Goal: Task Accomplishment & Management: Manage account settings

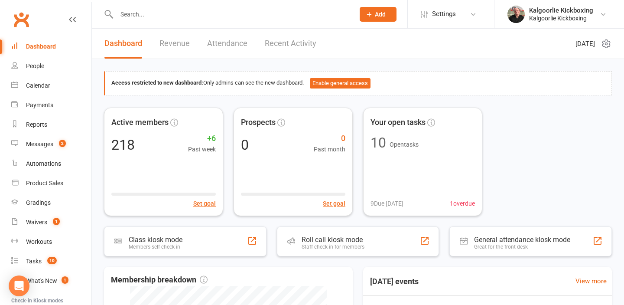
click at [148, 13] on input "text" at bounding box center [231, 14] width 234 height 12
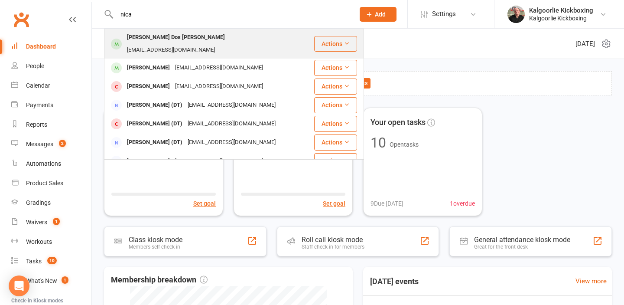
type input "nica"
click at [161, 36] on div "Nica-ann Dos Santos" at bounding box center [175, 37] width 103 height 13
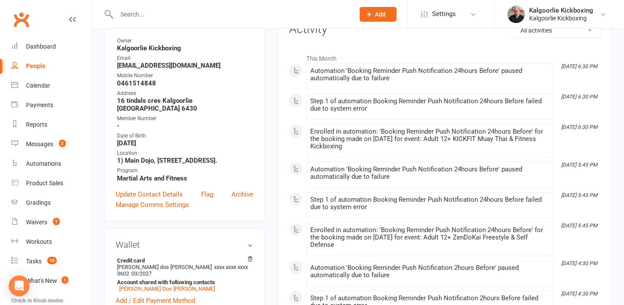
scroll to position [46, 0]
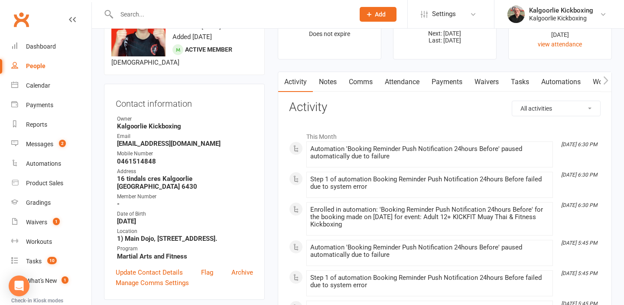
click at [406, 86] on link "Attendance" at bounding box center [402, 82] width 47 height 20
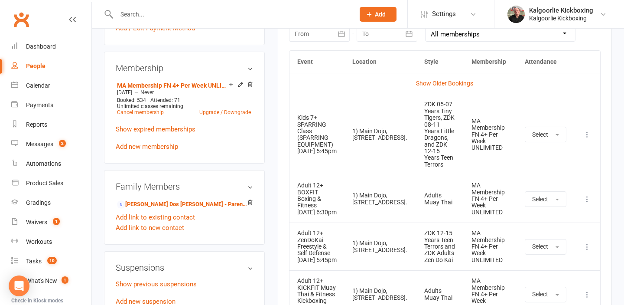
scroll to position [395, 0]
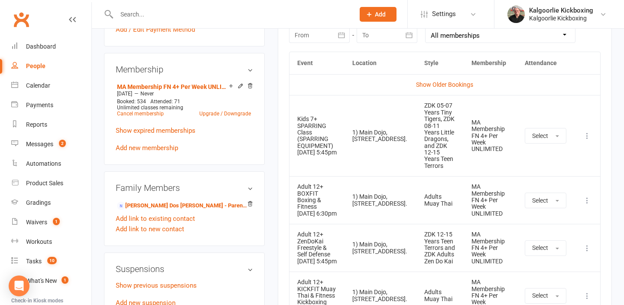
click at [588, 131] on icon at bounding box center [587, 135] width 9 height 9
click at [540, 182] on link "Remove booking" at bounding box center [549, 187] width 86 height 17
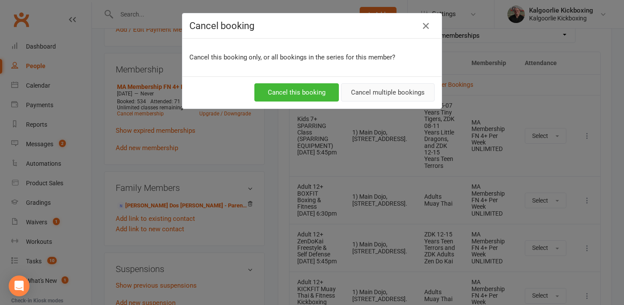
click at [378, 91] on button "Cancel multiple bookings" at bounding box center [388, 92] width 94 height 18
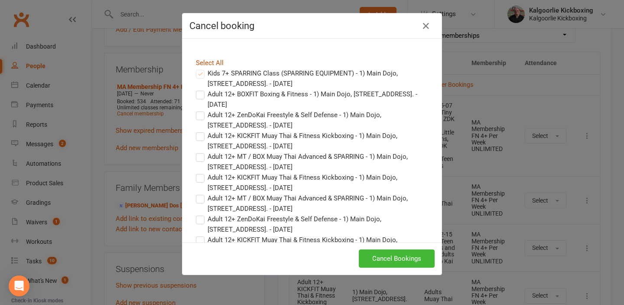
click at [210, 62] on link "Select All" at bounding box center [210, 63] width 28 height 8
click at [388, 259] on button "Cancel Bookings" at bounding box center [397, 258] width 76 height 18
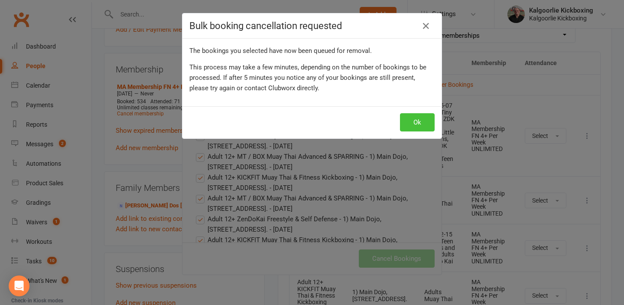
click at [419, 120] on button "Ok" at bounding box center [417, 122] width 35 height 18
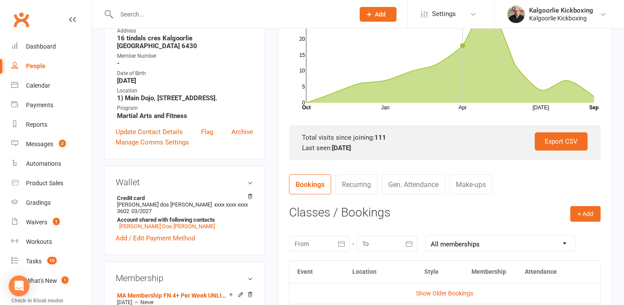
scroll to position [236, 0]
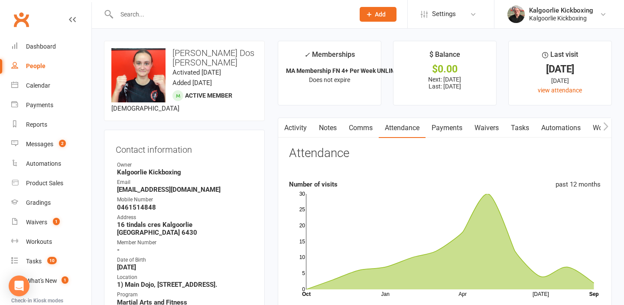
click at [137, 15] on input "text" at bounding box center [231, 14] width 234 height 12
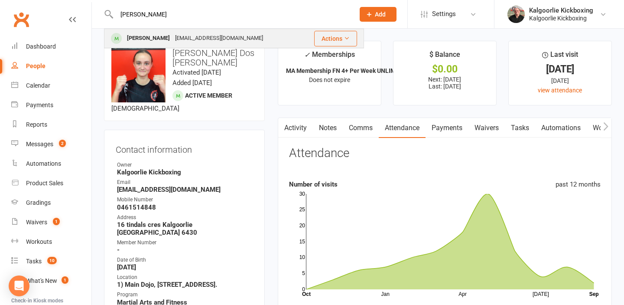
type input "foy"
click at [148, 40] on div "[PERSON_NAME]" at bounding box center [148, 38] width 48 height 13
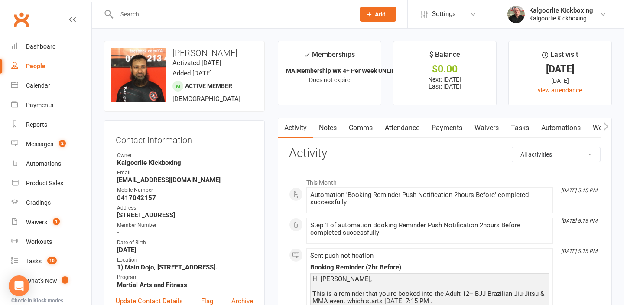
click at [409, 126] on link "Attendance" at bounding box center [402, 128] width 47 height 20
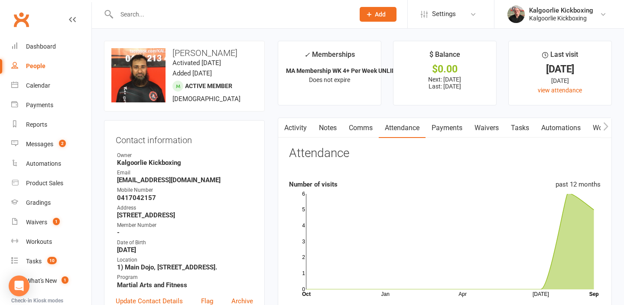
click at [294, 127] on link "Activity" at bounding box center [295, 128] width 35 height 20
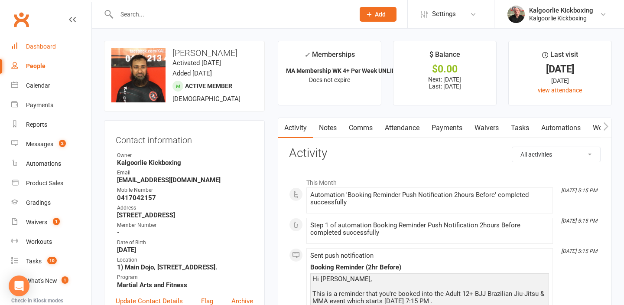
click at [46, 44] on div "Dashboard" at bounding box center [41, 46] width 30 height 7
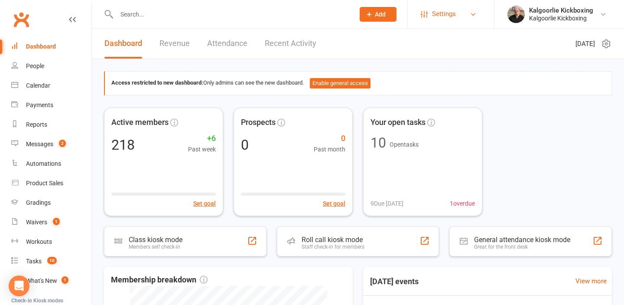
click at [440, 17] on span "Settings" at bounding box center [444, 14] width 24 height 20
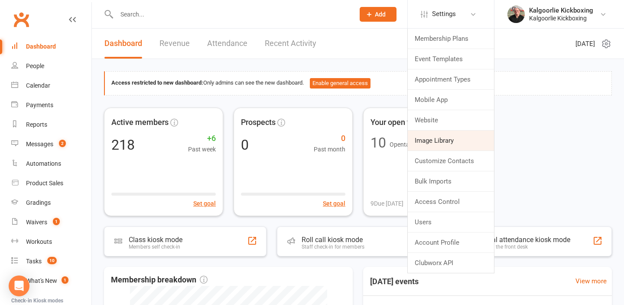
click at [447, 148] on link "Image Library" at bounding box center [451, 140] width 86 height 20
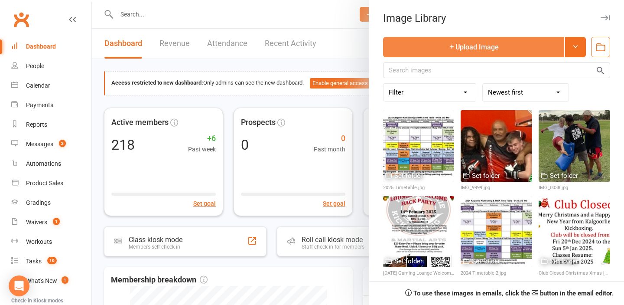
click at [488, 49] on button "Upload Image" at bounding box center [473, 47] width 181 height 20
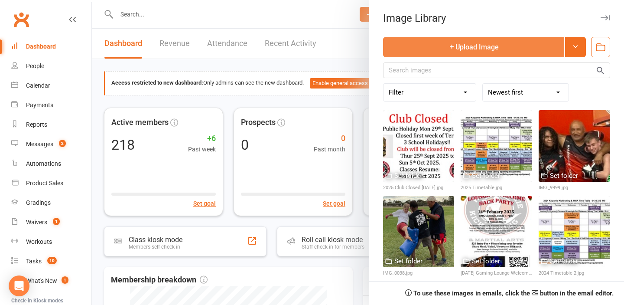
click at [473, 49] on button "Upload Image" at bounding box center [473, 47] width 181 height 20
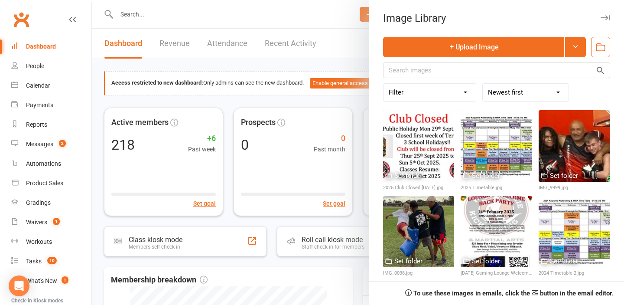
click at [610, 14] on button "button" at bounding box center [605, 18] width 10 height 10
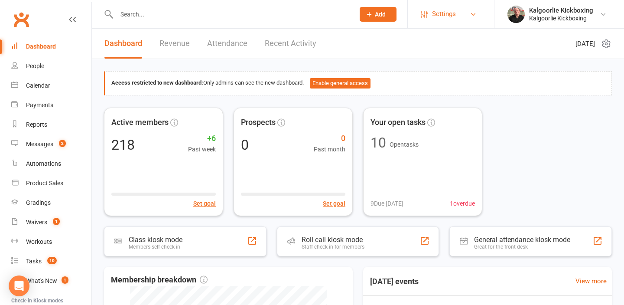
click at [450, 13] on span "Settings" at bounding box center [444, 14] width 24 height 20
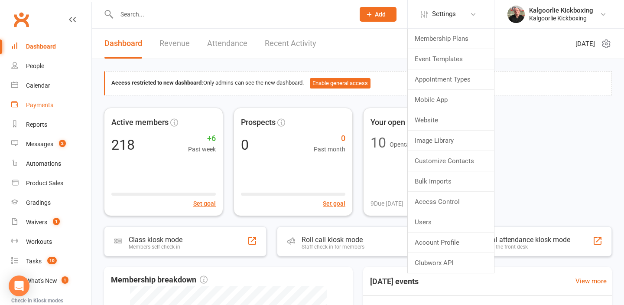
click at [44, 107] on div "Payments" at bounding box center [39, 104] width 27 height 7
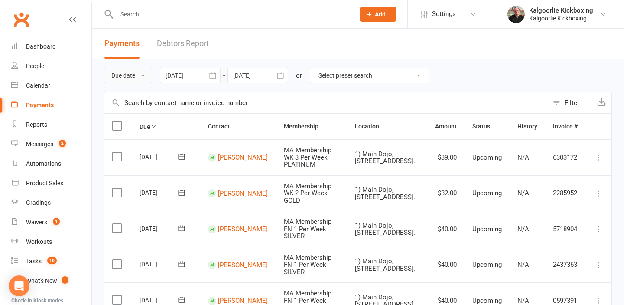
click at [135, 73] on button "Due date" at bounding box center [128, 76] width 48 height 16
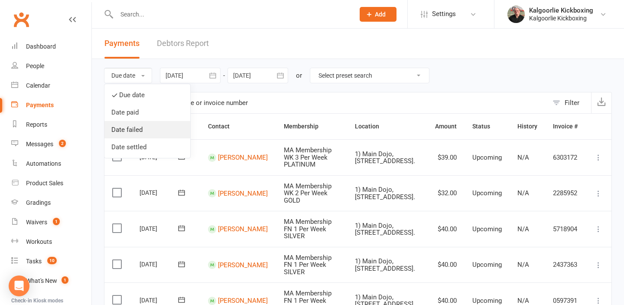
click at [138, 133] on link "Date failed" at bounding box center [147, 129] width 86 height 17
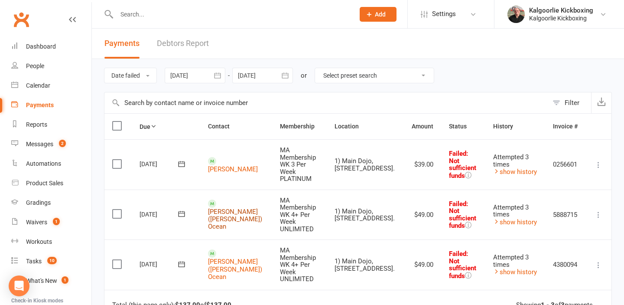
click at [231, 208] on link "Joshua (Josh) Ocean" at bounding box center [235, 219] width 54 height 23
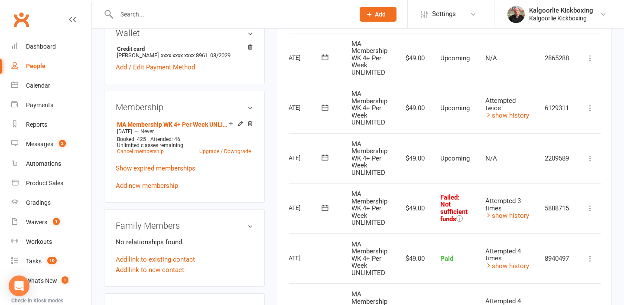
scroll to position [0, 47]
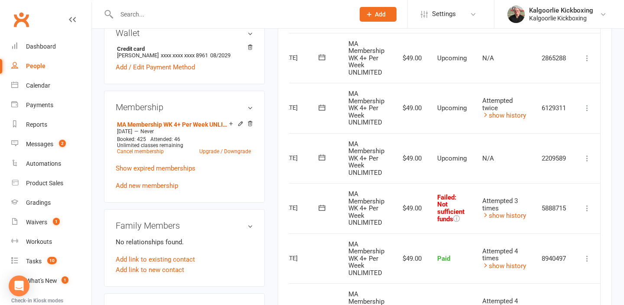
click at [587, 205] on icon at bounding box center [587, 208] width 9 height 9
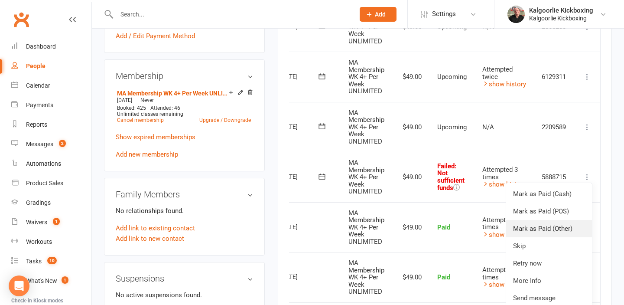
scroll to position [377, 0]
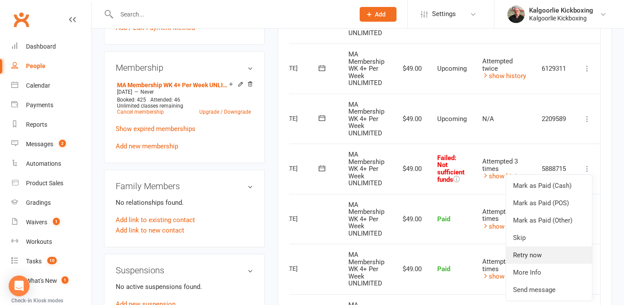
click at [536, 259] on link "Retry now" at bounding box center [549, 254] width 86 height 17
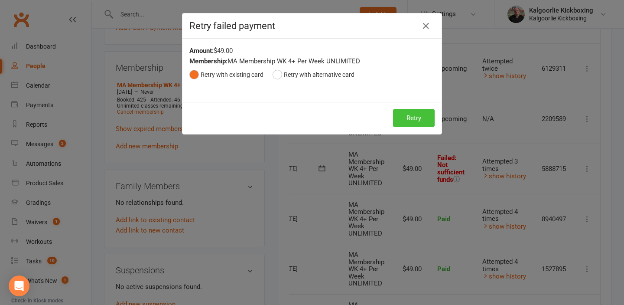
click at [416, 112] on button "Retry" at bounding box center [414, 118] width 42 height 18
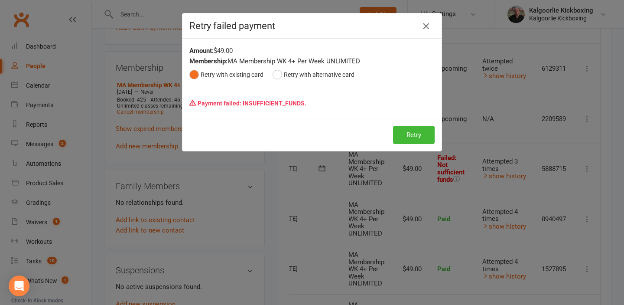
click at [423, 29] on icon "button" at bounding box center [426, 26] width 10 height 10
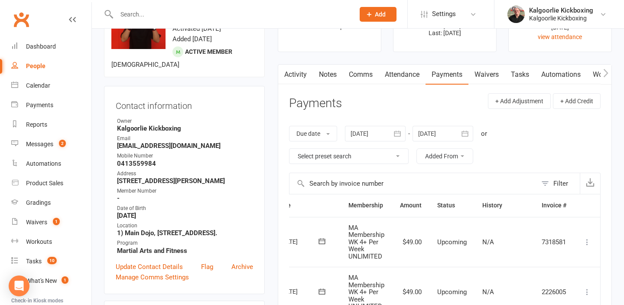
scroll to position [0, 0]
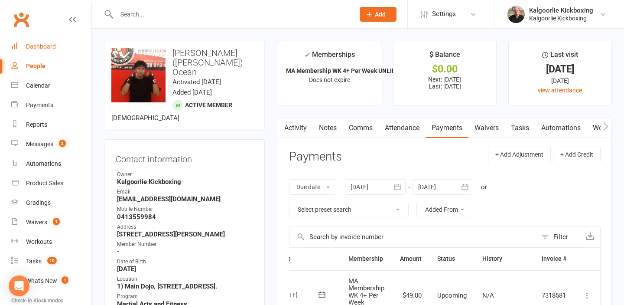
click at [54, 48] on div "Dashboard" at bounding box center [41, 46] width 30 height 7
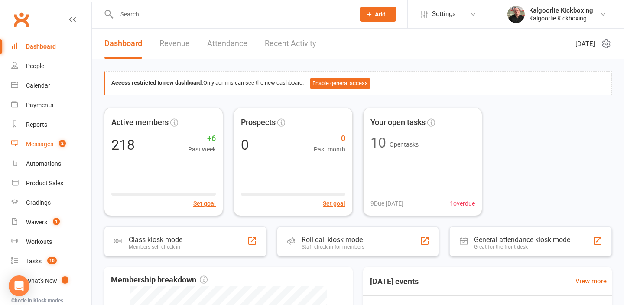
click at [45, 144] on div "Messages" at bounding box center [39, 143] width 27 height 7
click at [45, 144] on ui-view "Prospect Member Non-attending contact Class / event Appointment Grading event T…" at bounding box center [312, 275] width 624 height 546
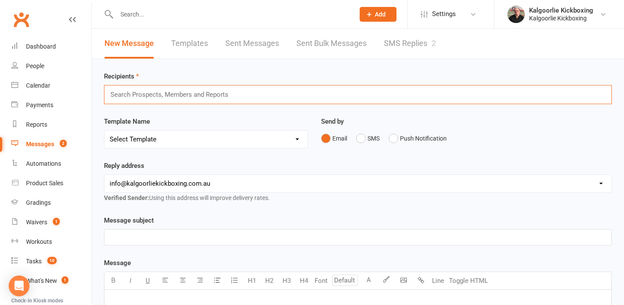
click at [154, 93] on input "text" at bounding box center [173, 94] width 127 height 11
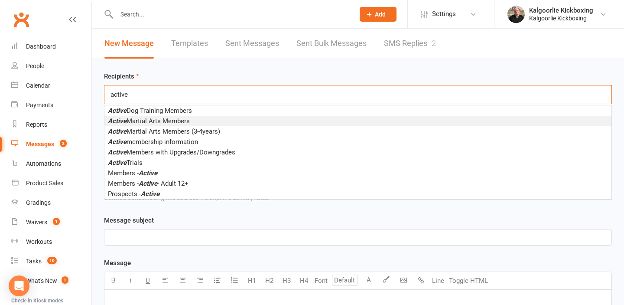
type input "active"
click at [161, 120] on span "Active Martial Arts Members" at bounding box center [149, 121] width 82 height 8
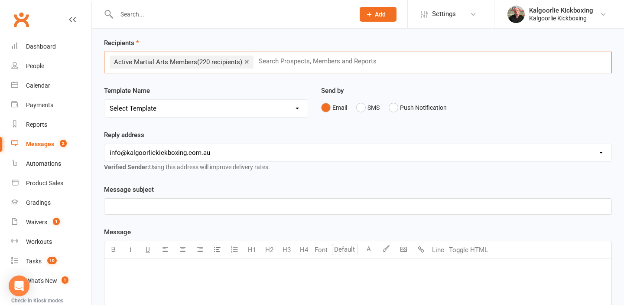
scroll to position [33, 0]
click at [191, 111] on select "Select Template [Email] Development Day Sparring & BJJ [Email] Dog Training Lev…" at bounding box center [205, 108] width 203 height 17
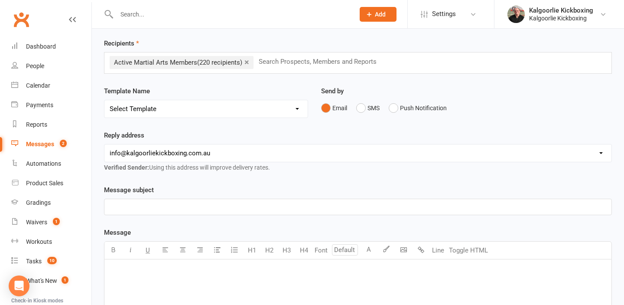
select select "9"
click at [104, 100] on select "Select Template [Email] Development Day Sparring & BJJ [Email] Dog Training Lev…" at bounding box center [205, 108] width 203 height 17
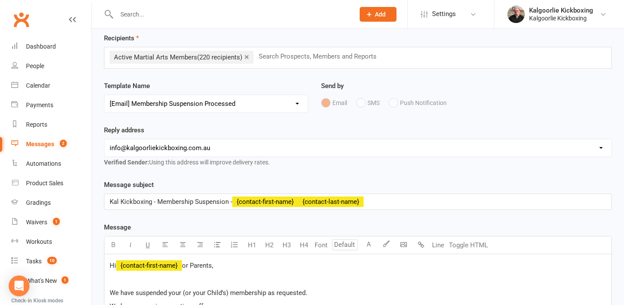
scroll to position [35, 0]
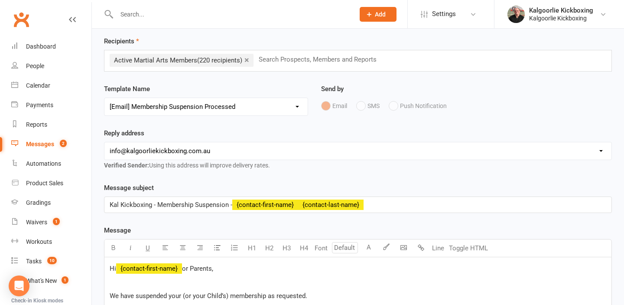
click at [195, 108] on select "Select Template [Email] Development Day Sparring & BJJ [Email] Dog Training Lev…" at bounding box center [205, 106] width 203 height 17
select select
click at [104, 98] on select "Select Template [Email] Development Day Sparring & BJJ [Email] Dog Training Lev…" at bounding box center [205, 106] width 203 height 17
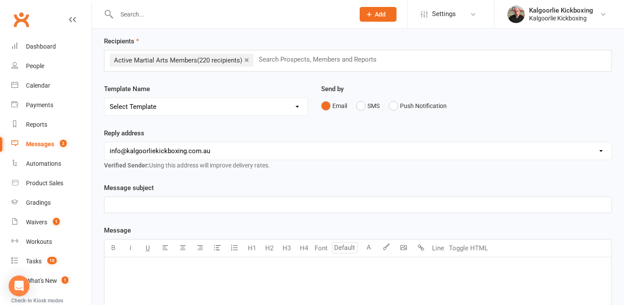
click at [163, 205] on p "﻿" at bounding box center [358, 204] width 497 height 10
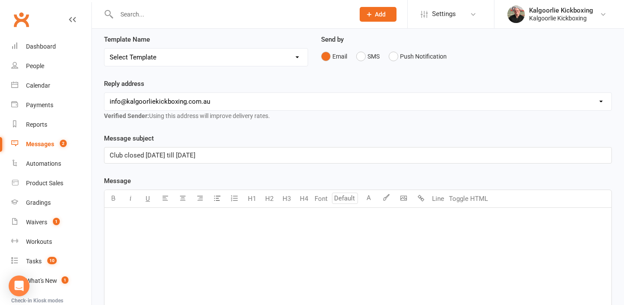
scroll to position [131, 0]
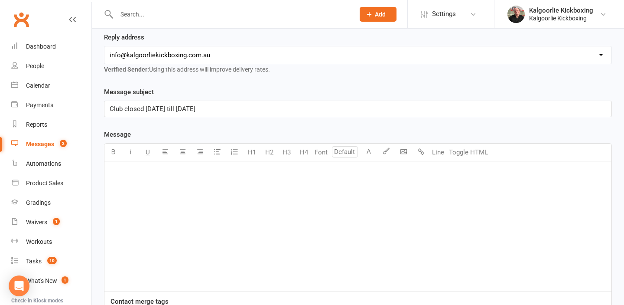
click at [126, 187] on div "﻿" at bounding box center [357, 226] width 507 height 130
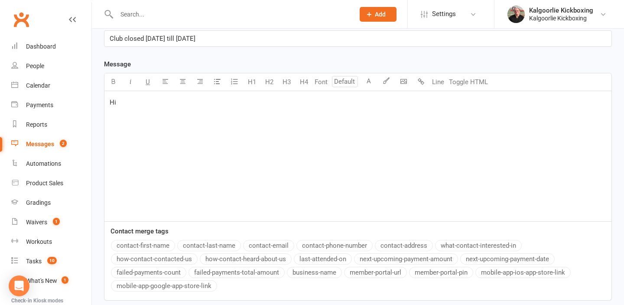
scroll to position [219, 0]
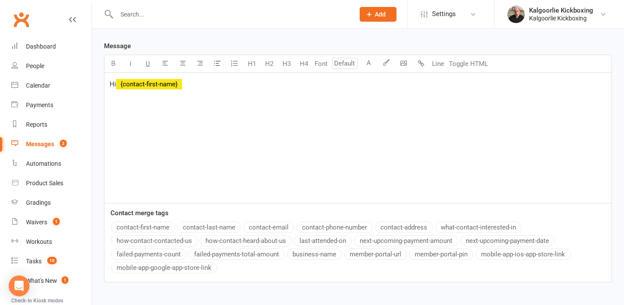
click at [148, 226] on button "contact-first-name" at bounding box center [143, 226] width 64 height 11
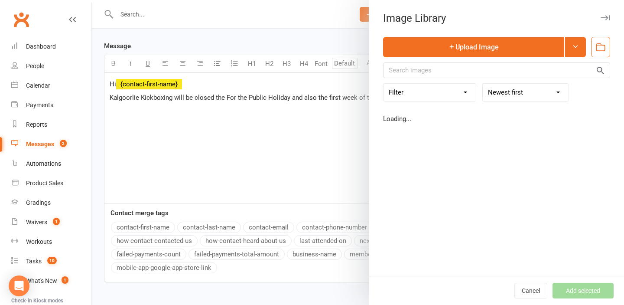
click at [407, 61] on body "Prospect Member Non-attending contact Class / event Appointment Grading event T…" at bounding box center [312, 65] width 624 height 564
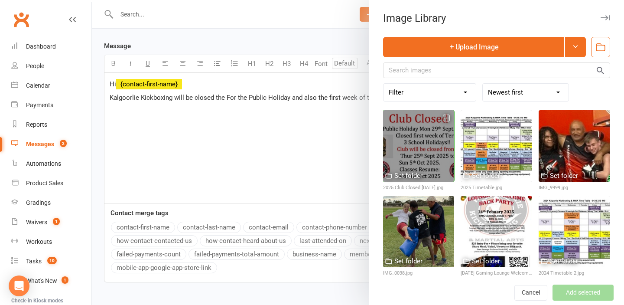
click at [421, 150] on div at bounding box center [419, 146] width 72 height 72
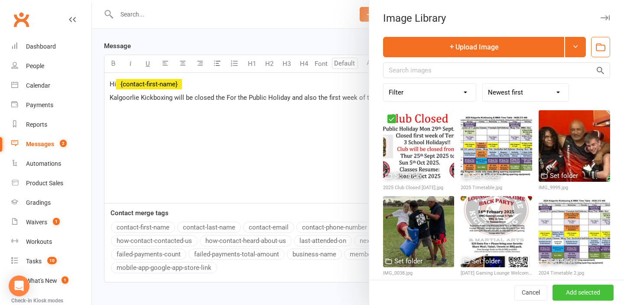
click at [577, 294] on button "Add selected" at bounding box center [583, 293] width 61 height 16
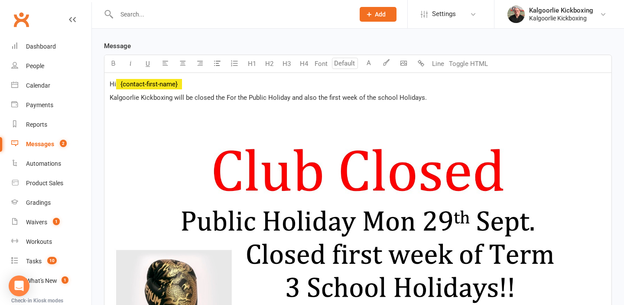
click at [437, 100] on p "Kalgoorlie Kickboxing will be closed the For the Public Holiday and also the fi…" at bounding box center [358, 97] width 497 height 10
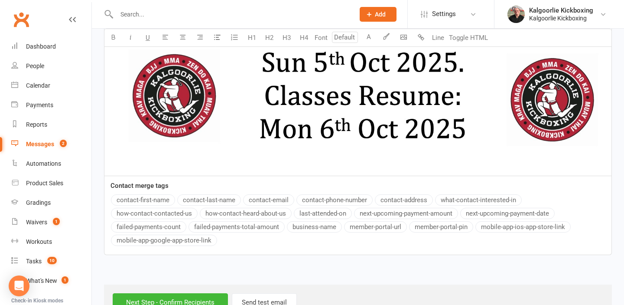
scroll to position [599, 0]
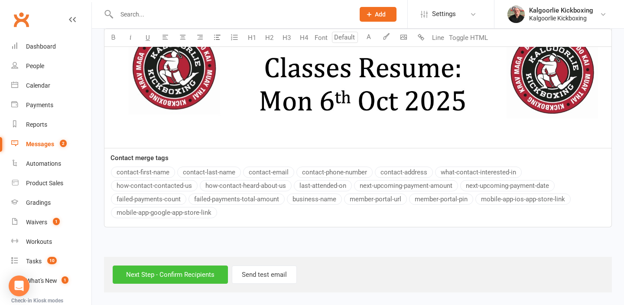
click at [176, 277] on input "Next Step - Confirm Recipients" at bounding box center [170, 274] width 115 height 18
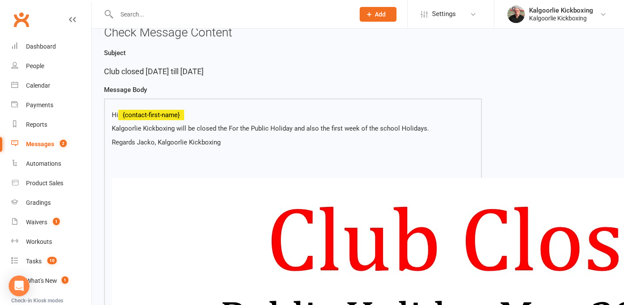
scroll to position [49, 0]
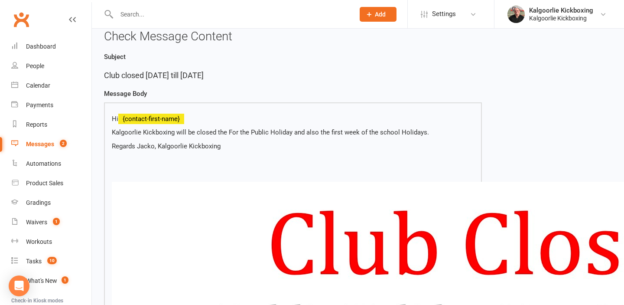
click at [233, 146] on p "Regards Jacko, Kalgoorlie Kickboxing" at bounding box center [293, 146] width 362 height 10
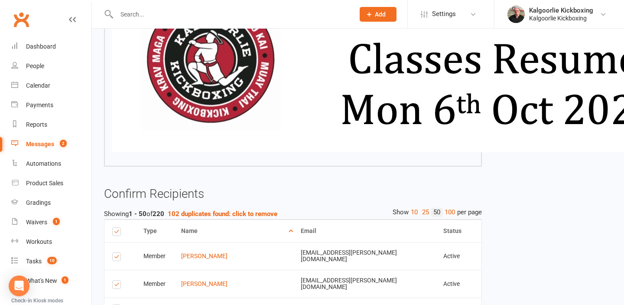
scroll to position [611, 0]
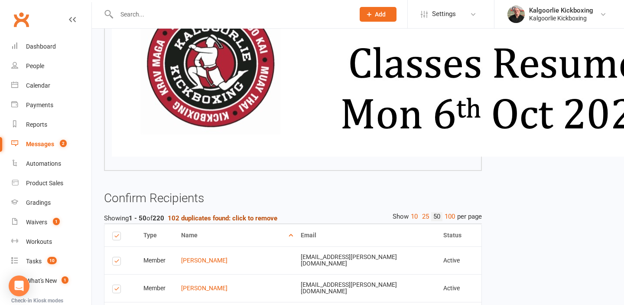
click at [213, 218] on strong "102 duplicates found: click to remove" at bounding box center [223, 218] width 110 height 8
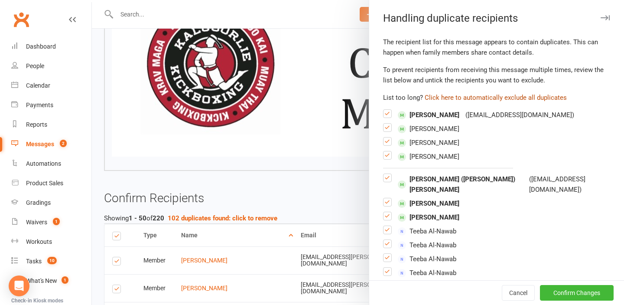
click at [473, 96] on button "Click here to automatically exclude all duplicates" at bounding box center [496, 97] width 142 height 10
click at [579, 292] on button "Confirm Changes" at bounding box center [577, 293] width 74 height 16
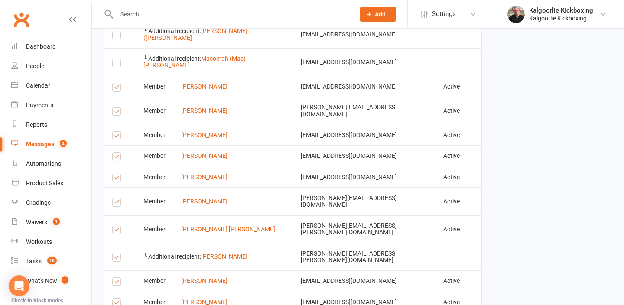
scroll to position [1813, 0]
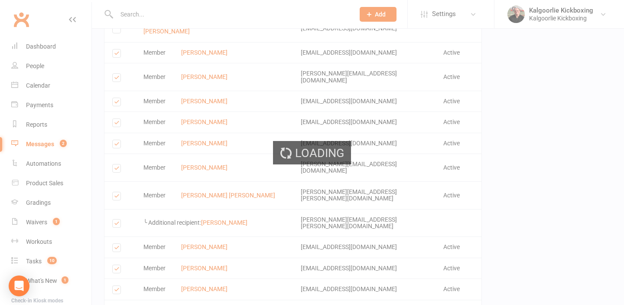
scroll to position [1809, 0]
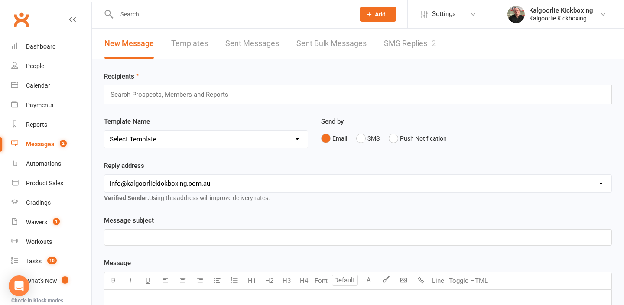
click at [412, 36] on link "SMS Replies 2" at bounding box center [410, 44] width 52 height 30
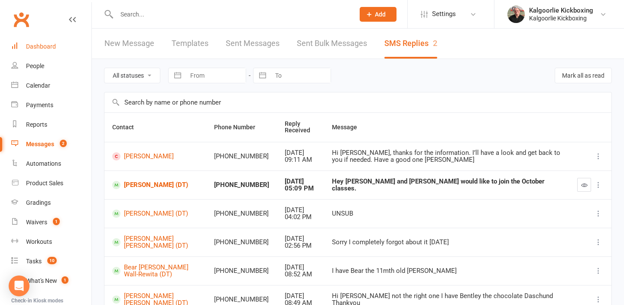
click at [44, 45] on div "Dashboard" at bounding box center [41, 46] width 30 height 7
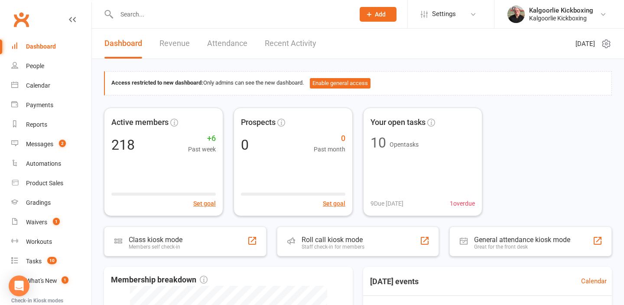
click at [42, 44] on div "Dashboard" at bounding box center [41, 46] width 30 height 7
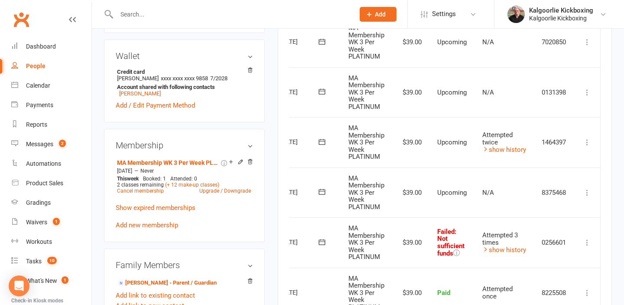
scroll to position [306, 0]
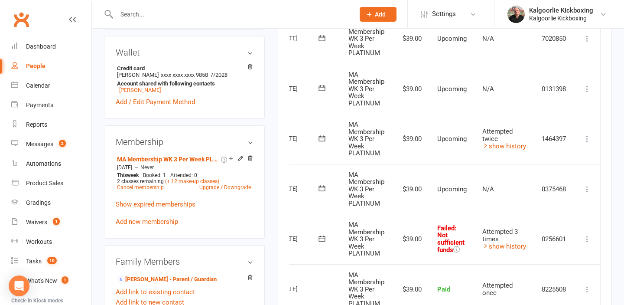
click at [587, 241] on icon at bounding box center [587, 238] width 9 height 9
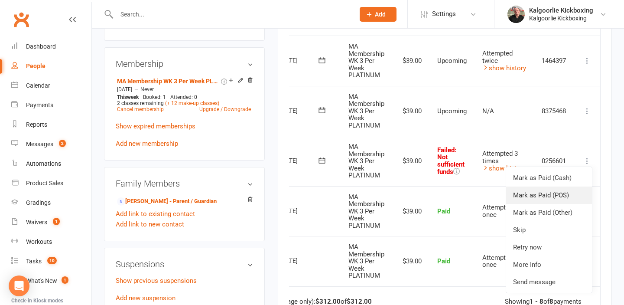
scroll to position [404, 0]
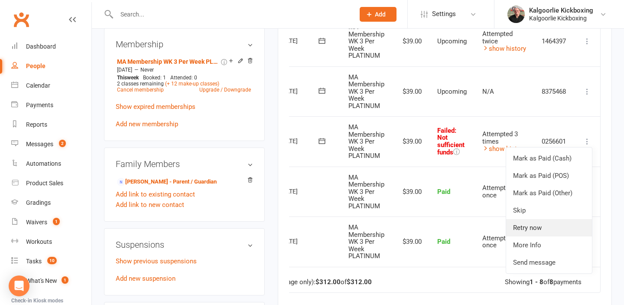
click at [540, 234] on link "Retry now" at bounding box center [549, 227] width 86 height 17
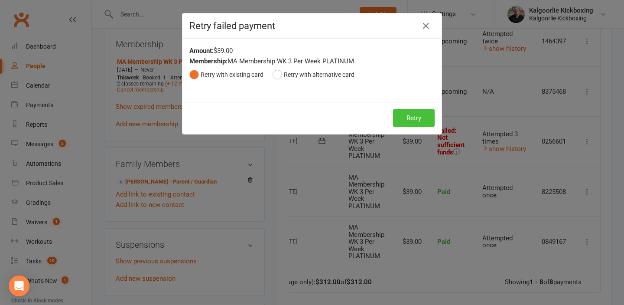
click at [420, 122] on button "Retry" at bounding box center [414, 118] width 42 height 18
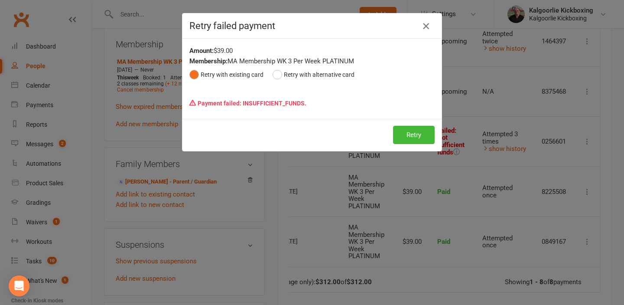
click at [427, 26] on icon "button" at bounding box center [426, 26] width 10 height 10
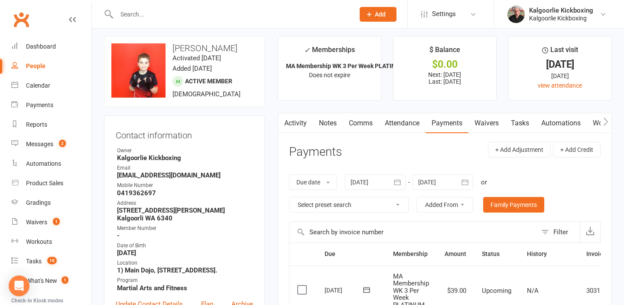
scroll to position [0, 0]
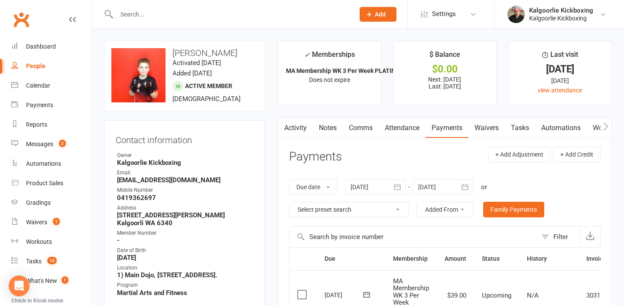
click at [408, 128] on link "Attendance" at bounding box center [402, 128] width 47 height 20
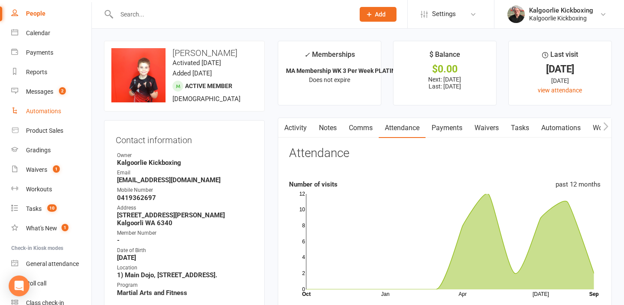
scroll to position [27, 0]
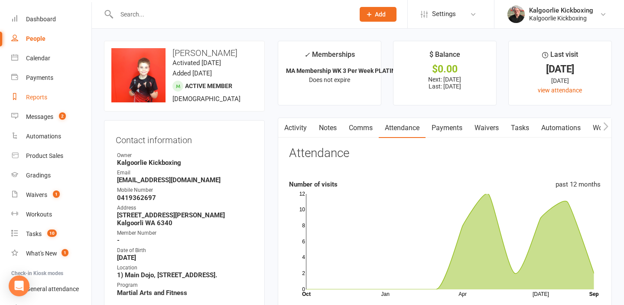
click at [39, 96] on div "Reports" at bounding box center [36, 97] width 21 height 7
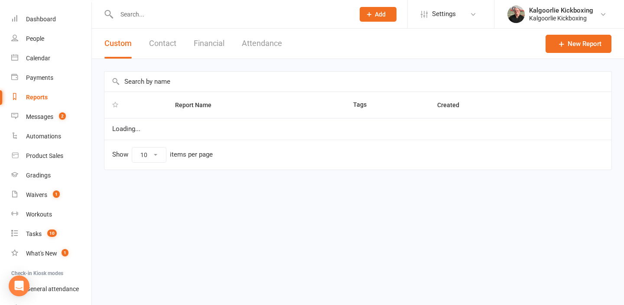
select select "100"
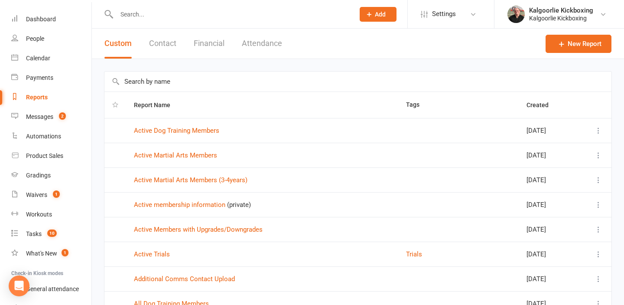
click at [212, 43] on button "Financial" at bounding box center [209, 44] width 31 height 30
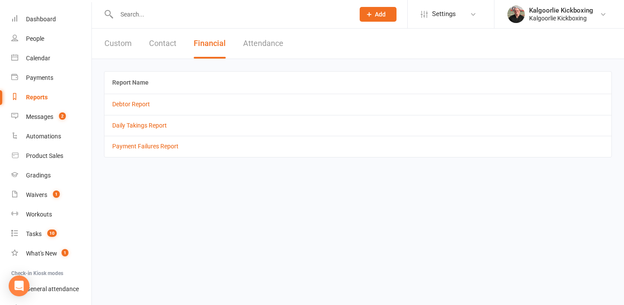
click at [265, 46] on button "Attendance" at bounding box center [263, 44] width 40 height 30
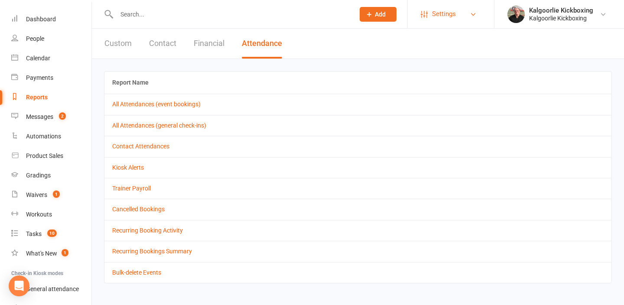
click at [450, 14] on span "Settings" at bounding box center [444, 14] width 24 height 20
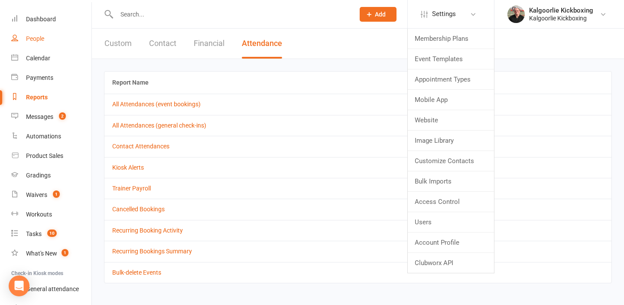
click at [42, 37] on div "People" at bounding box center [35, 38] width 18 height 7
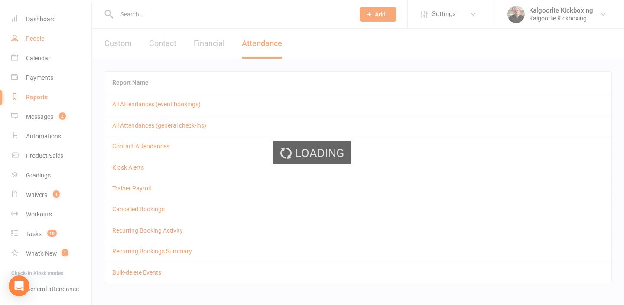
select select "100"
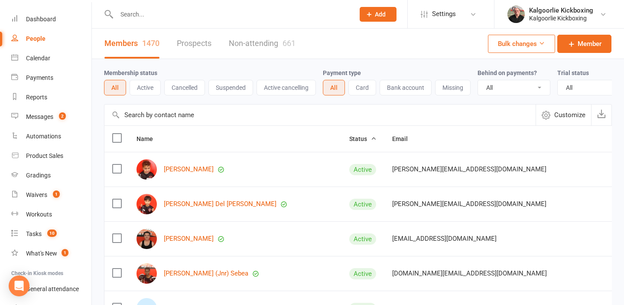
click at [523, 46] on button "Bulk changes" at bounding box center [521, 44] width 67 height 18
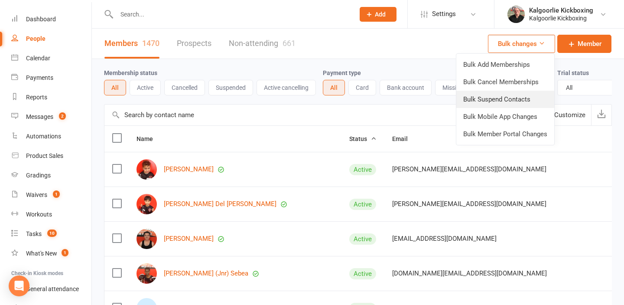
click at [510, 97] on link "Bulk Suspend Contacts" at bounding box center [505, 99] width 98 height 17
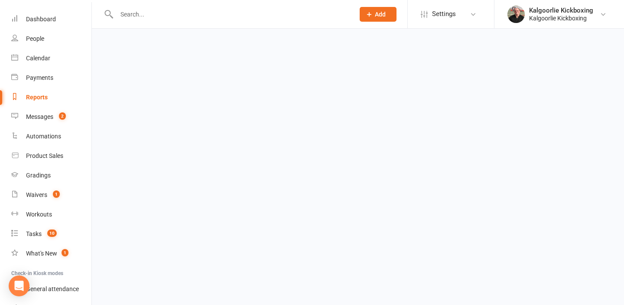
select select "Active"
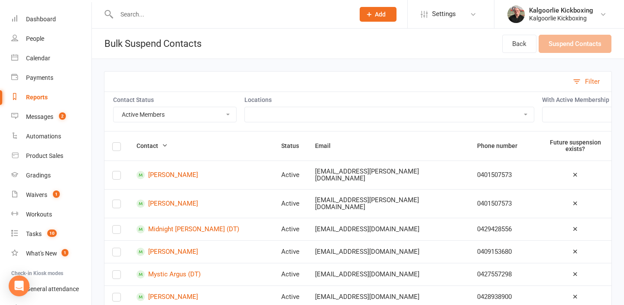
click at [118, 148] on label at bounding box center [116, 148] width 9 height 0
click at [118, 143] on input "checkbox" at bounding box center [116, 143] width 9 height 0
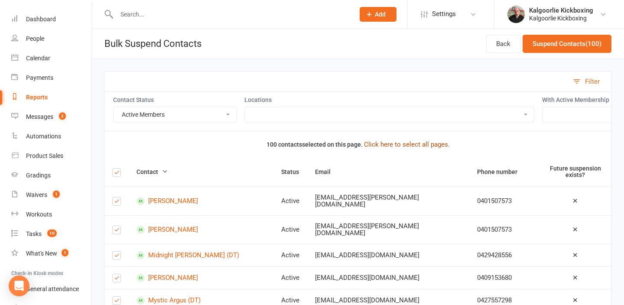
click at [401, 146] on button "Click here to select all pages." at bounding box center [407, 144] width 86 height 10
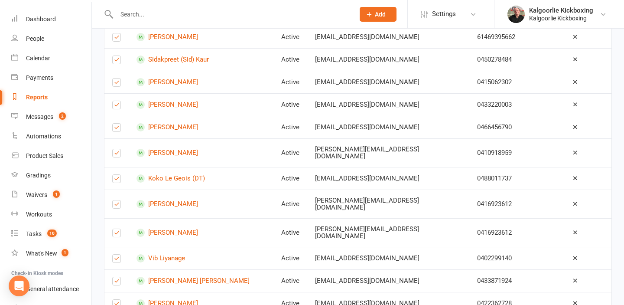
scroll to position [2185, 0]
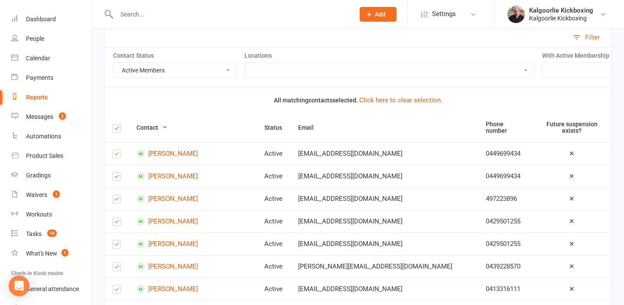
scroll to position [0, 0]
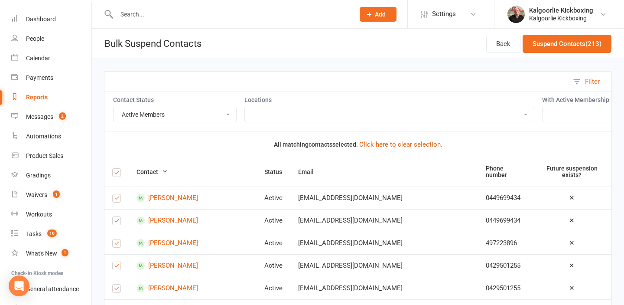
click at [226, 114] on select "Active Members Cancelled Members Suspended Members Not Attending Not Attending …" at bounding box center [175, 114] width 123 height 15
click at [564, 43] on button "Suspend Contacts (213)" at bounding box center [567, 44] width 89 height 18
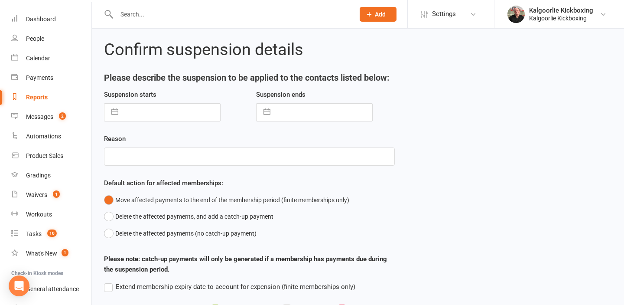
click at [176, 114] on input "text" at bounding box center [172, 112] width 98 height 17
select select "7"
select select "2025"
select select "8"
select select "2025"
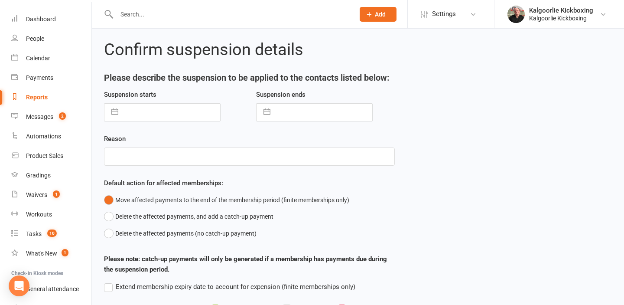
select select "9"
select select "2025"
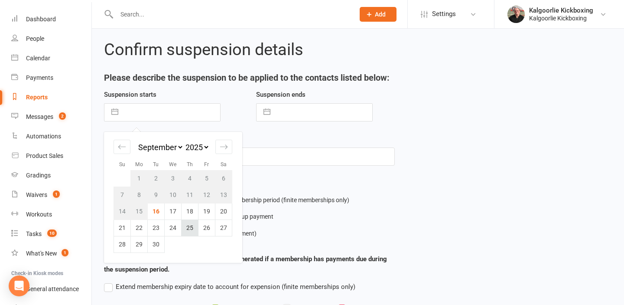
click at [192, 227] on td "25" at bounding box center [190, 227] width 17 height 16
type input "25 Sep 2025"
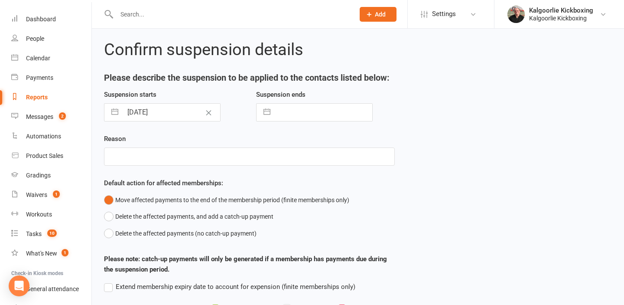
select select "7"
select select "2025"
select select "8"
select select "2025"
select select "9"
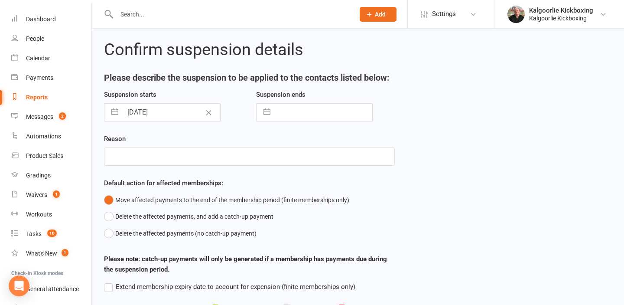
select select "2025"
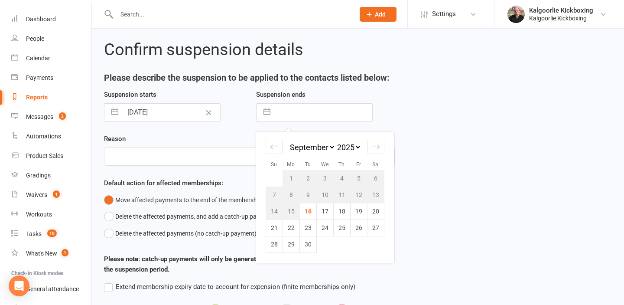
click at [297, 113] on input "text" at bounding box center [324, 112] width 98 height 17
click at [376, 148] on icon "Move forward to switch to the next month." at bounding box center [376, 147] width 8 height 8
select select "10"
select select "2025"
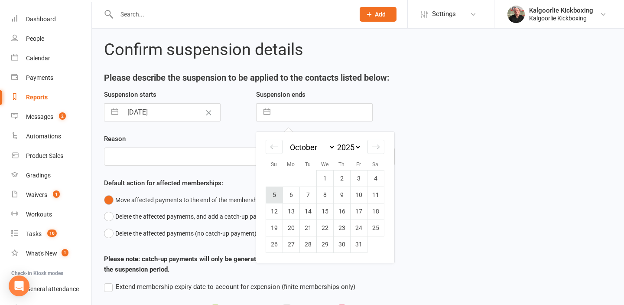
click at [277, 193] on td "5" at bounding box center [274, 194] width 17 height 16
type input "05 Oct 2025"
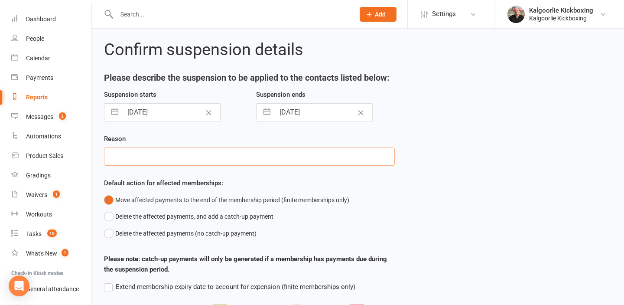
click at [129, 158] on input "text" at bounding box center [249, 156] width 291 height 18
click at [108, 234] on button "Delete the affected payments (no catch-up payment)" at bounding box center [180, 233] width 153 height 16
click at [140, 160] on input "text" at bounding box center [249, 156] width 291 height 18
click at [211, 157] on input "Closed for Public Holiday & Term 3 school holidays" at bounding box center [249, 156] width 291 height 18
click at [267, 158] on input "Closed for Public Holiday & Term 3 school holidays" at bounding box center [249, 156] width 291 height 18
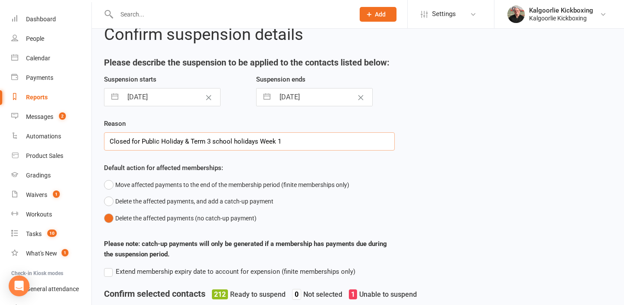
scroll to position [16, 0]
click at [214, 139] on input "Closed for Public Holiday & Term 3 school holidays Week 1" at bounding box center [249, 140] width 291 height 18
click at [234, 140] on input "Closed for Public Holiday & Term 3 School holidays Week 1" at bounding box center [249, 140] width 291 height 18
click at [237, 140] on input "Closed for Public Holiday & Term 3 School holidays Week 1" at bounding box center [249, 140] width 291 height 18
type input "Closed for Public Holiday & Term 3 School Holidays Week 1"
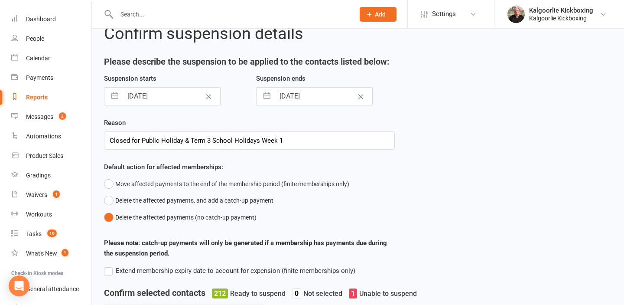
click at [262, 165] on div "Default action for affected memberships: Move affected payments to the end of t…" at bounding box center [249, 194] width 291 height 64
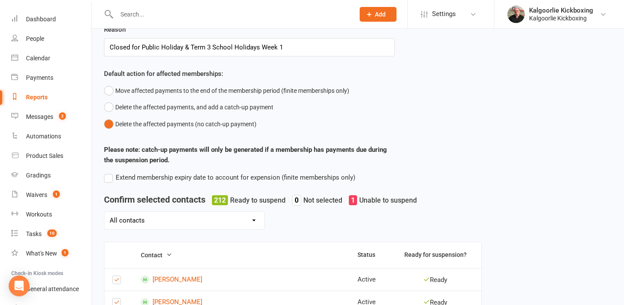
scroll to position [109, 0]
click at [111, 178] on label "Extend membership expiry date to account for expension (finite memberships only)" at bounding box center [229, 177] width 251 height 10
click at [111, 172] on input "Extend membership expiry date to account for expension (finite memberships only)" at bounding box center [229, 172] width 251 height 0
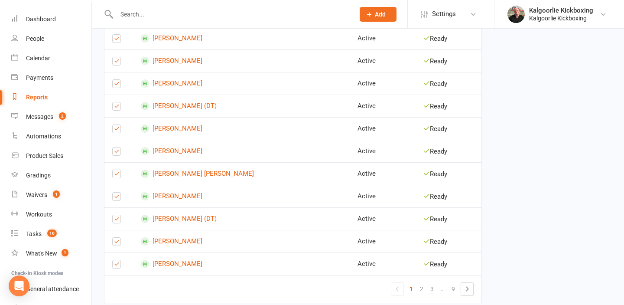
scroll to position [785, 0]
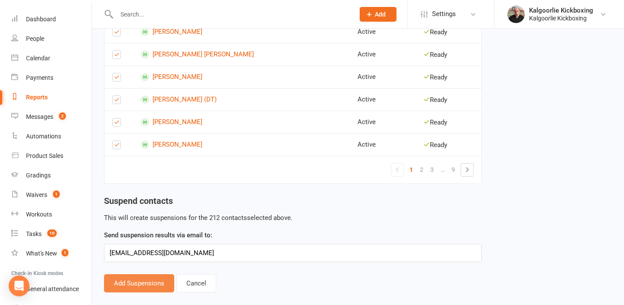
click at [144, 284] on button "Add Suspensions" at bounding box center [139, 283] width 70 height 18
select select "Active"
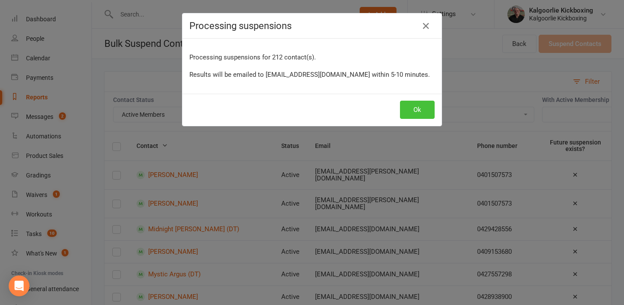
click at [419, 111] on button "Ok" at bounding box center [417, 110] width 35 height 18
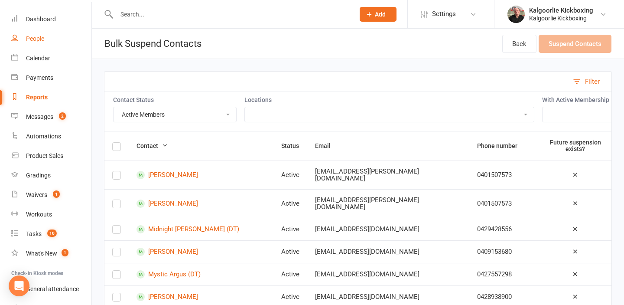
click at [40, 39] on div "People" at bounding box center [35, 38] width 18 height 7
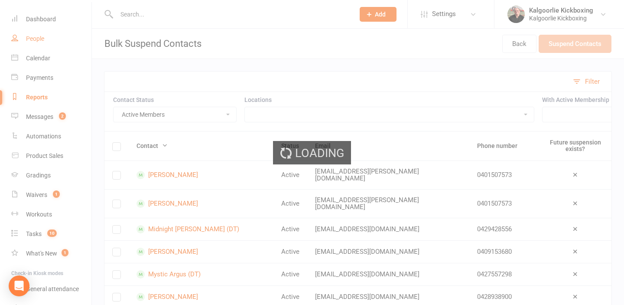
select select "100"
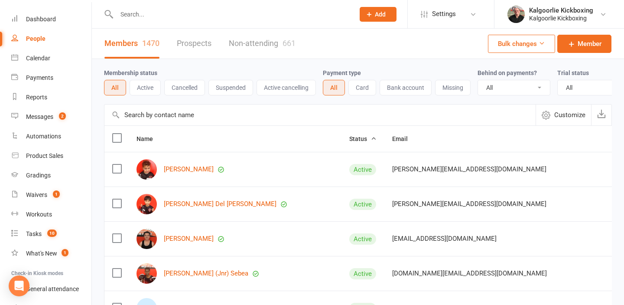
click at [519, 46] on button "Bulk changes" at bounding box center [521, 44] width 67 height 18
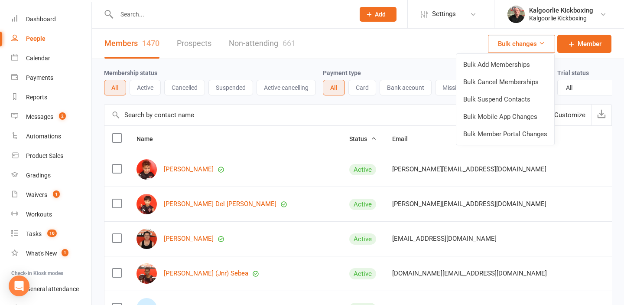
click at [387, 49] on div "Members 1470 Prospects Non-attending 661 Bulk changes Member" at bounding box center [358, 44] width 532 height 30
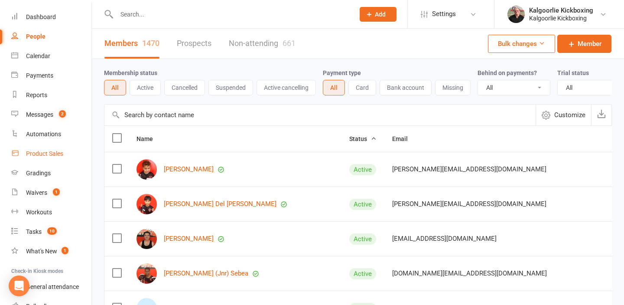
scroll to position [23, 0]
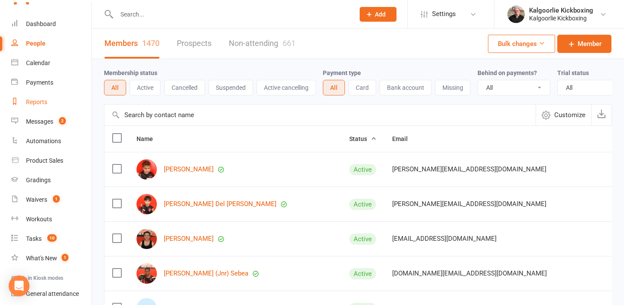
click at [39, 96] on link "Reports" at bounding box center [51, 102] width 80 height 20
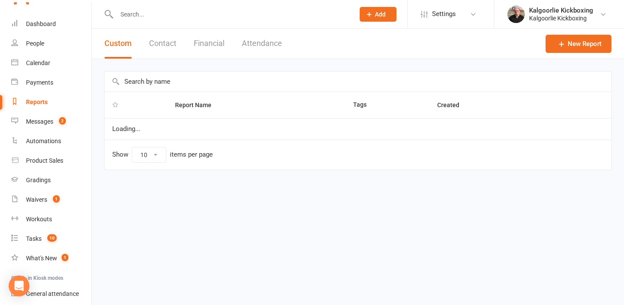
select select "100"
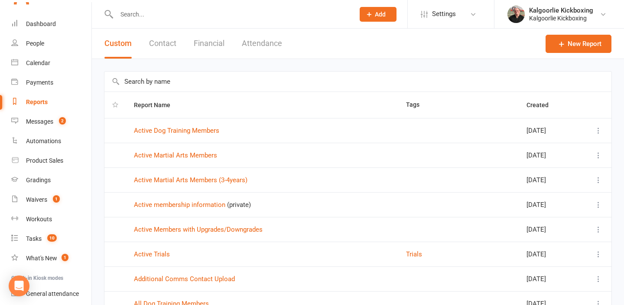
click at [261, 45] on button "Attendance" at bounding box center [262, 44] width 40 height 30
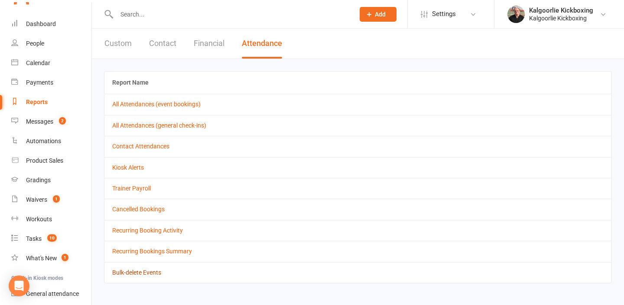
click at [132, 273] on link "Bulk-delete Events" at bounding box center [136, 272] width 49 height 7
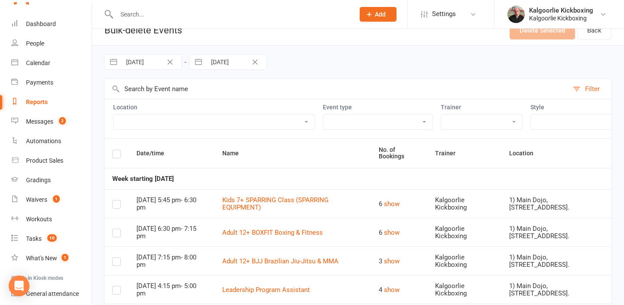
scroll to position [14, 0]
click at [157, 120] on select "1) Main Dojo, 224 Hare Street. DT1 Edwards Park, Picadilly Street DT2 Arboretum…" at bounding box center [214, 121] width 201 height 15
click at [145, 66] on input "16 Sep 2025" at bounding box center [151, 61] width 60 height 15
select select "7"
select select "2025"
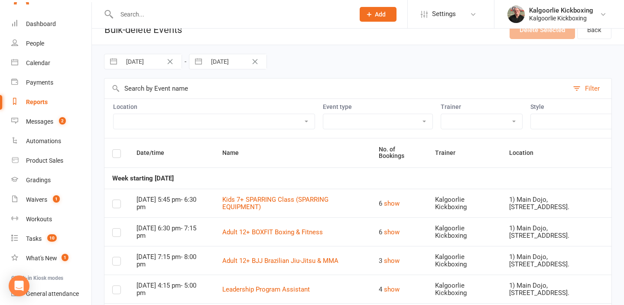
select select "8"
select select "2025"
select select "9"
select select "2025"
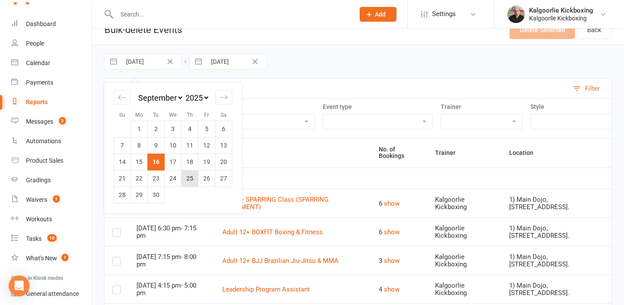
click at [191, 180] on td "25" at bounding box center [190, 178] width 17 height 16
type input "25 Sep 2025"
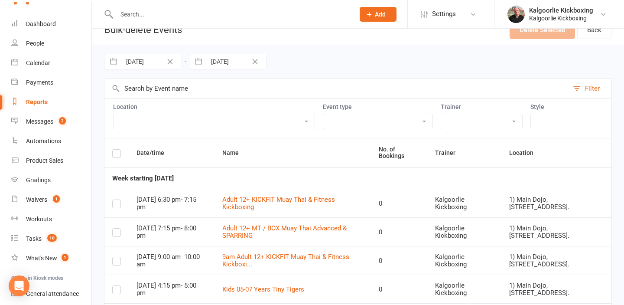
click at [224, 64] on input "30 Sep 2025" at bounding box center [236, 61] width 60 height 15
select select "7"
select select "2025"
select select "8"
select select "2025"
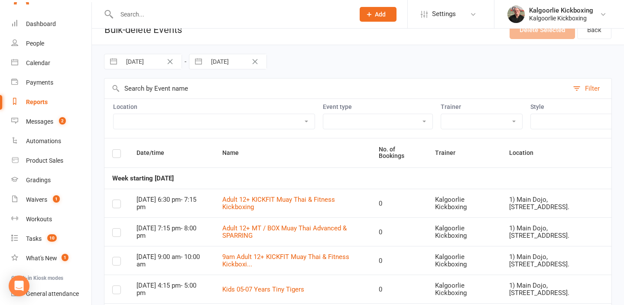
select select "9"
select select "2025"
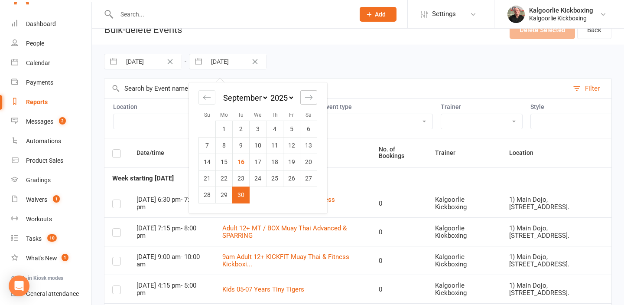
click at [309, 99] on icon "Move forward to switch to the next month." at bounding box center [309, 97] width 8 height 8
select select "10"
select select "2025"
click at [211, 146] on td "5" at bounding box center [207, 145] width 17 height 16
type input "05 Oct 2025"
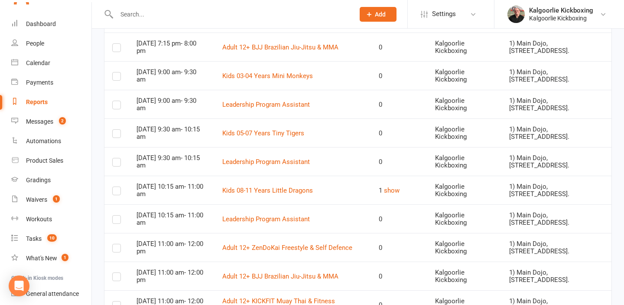
scroll to position [456, 0]
click at [400, 190] on button "show" at bounding box center [392, 190] width 16 height 10
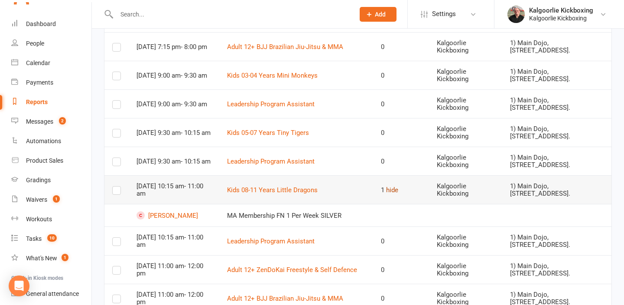
click at [398, 190] on button "hide" at bounding box center [392, 190] width 12 height 10
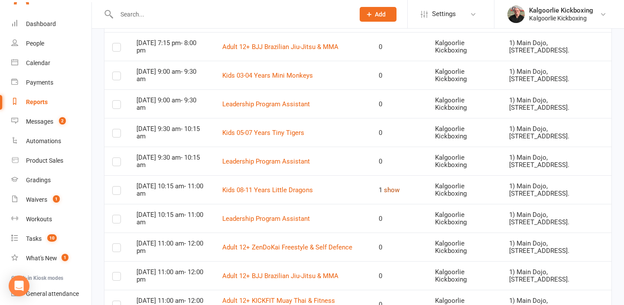
click at [400, 190] on button "show" at bounding box center [392, 190] width 16 height 10
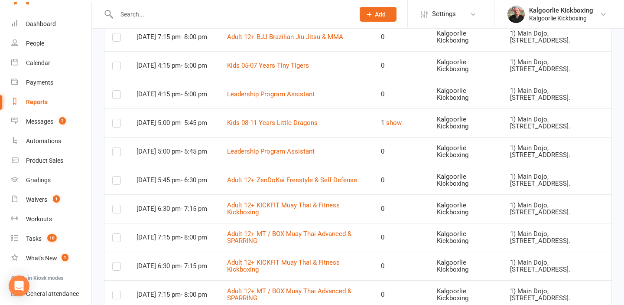
scroll to position [958, 0]
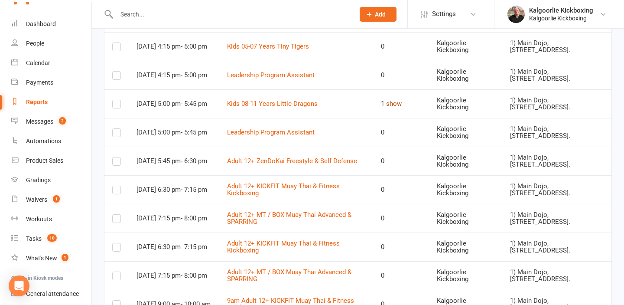
click at [402, 104] on button "show" at bounding box center [394, 103] width 16 height 10
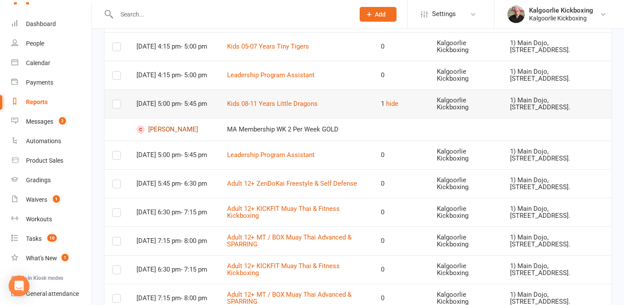
click at [167, 130] on link "[PERSON_NAME]" at bounding box center [174, 129] width 75 height 8
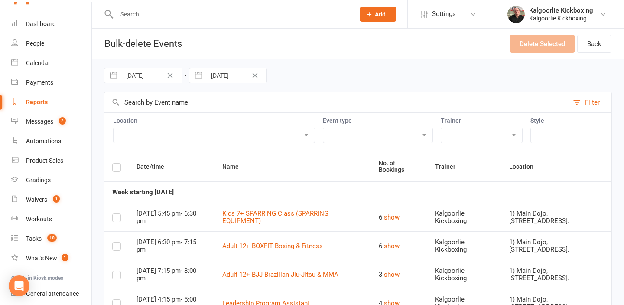
click at [176, 76] on button "Clear Date" at bounding box center [170, 75] width 15 height 10
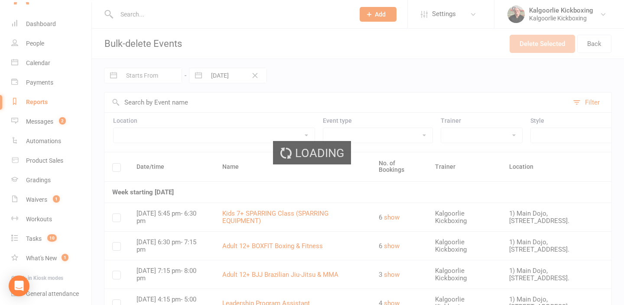
click at [153, 74] on input "Starts From" at bounding box center [151, 75] width 60 height 15
select select "7"
select select "2025"
select select "8"
select select "2025"
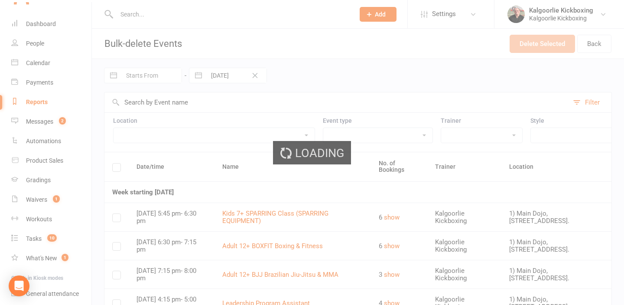
select select "9"
select select "2025"
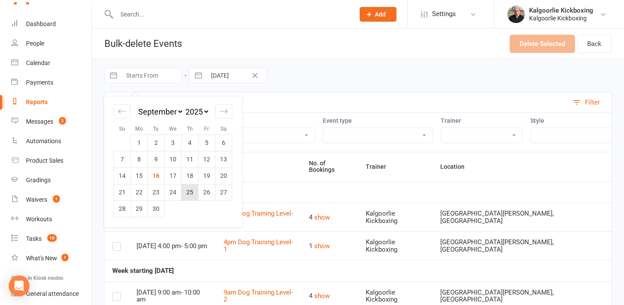
click at [188, 193] on td "25" at bounding box center [190, 192] width 17 height 16
type input "25 Sep 2025"
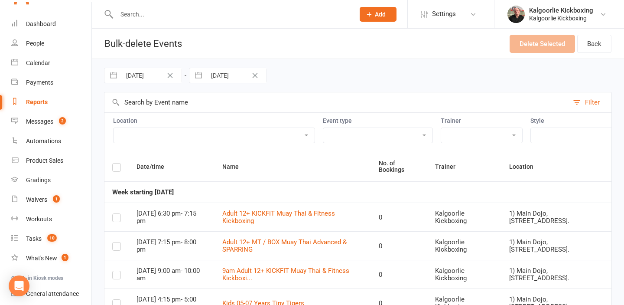
click at [222, 79] on input "30 Sep 2025" at bounding box center [236, 75] width 60 height 15
select select "7"
select select "2025"
select select "8"
select select "2025"
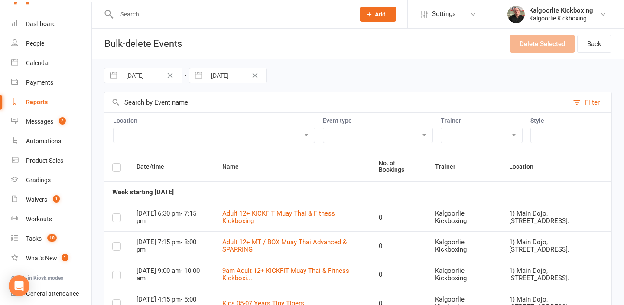
select select "9"
select select "2025"
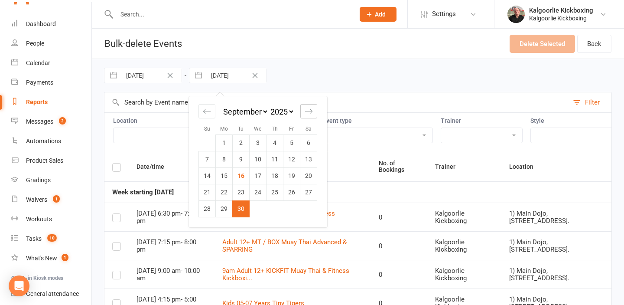
click at [310, 109] on icon "Move forward to switch to the next month." at bounding box center [309, 111] width 8 height 8
select select "10"
select select "2025"
click at [205, 164] on td "5" at bounding box center [207, 159] width 17 height 16
type input "05 Oct 2025"
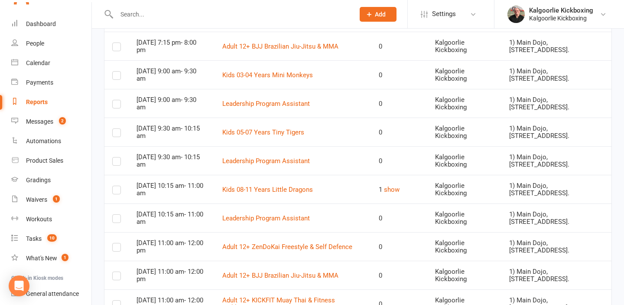
scroll to position [457, 0]
click at [400, 190] on button "show" at bounding box center [392, 189] width 16 height 10
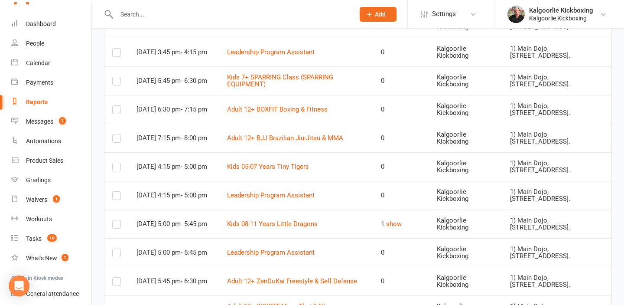
scroll to position [839, 0]
click at [402, 222] on button "show" at bounding box center [394, 223] width 16 height 10
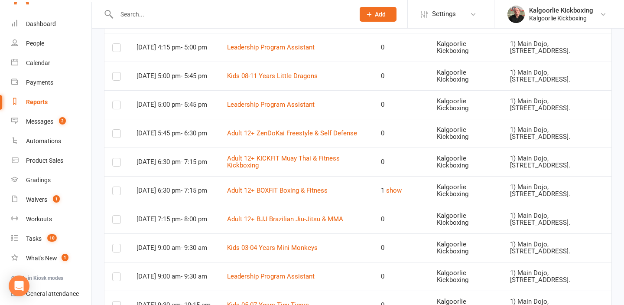
scroll to position [1294, 0]
click at [402, 192] on button "show" at bounding box center [394, 190] width 16 height 10
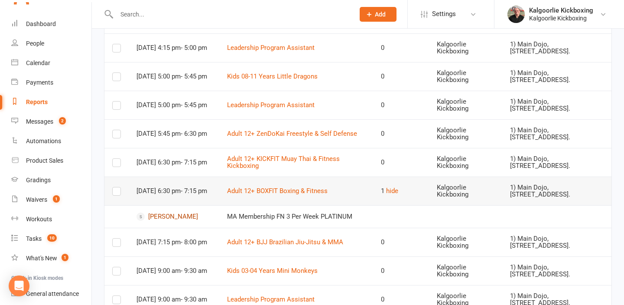
click at [177, 215] on link "Patrick Schimanski" at bounding box center [174, 216] width 75 height 8
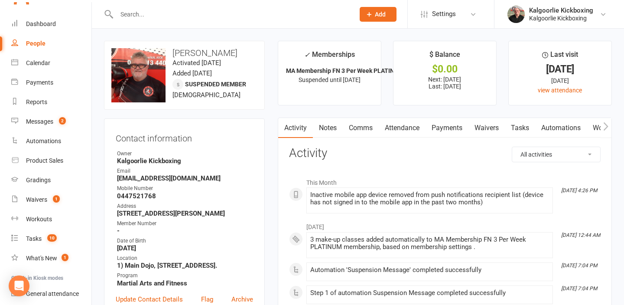
click at [410, 130] on link "Attendance" at bounding box center [402, 128] width 47 height 20
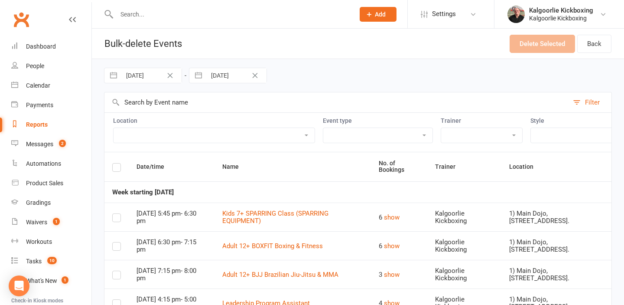
click at [148, 78] on input "16 Sep 2025" at bounding box center [151, 75] width 60 height 15
select select "7"
select select "2025"
select select "8"
select select "2025"
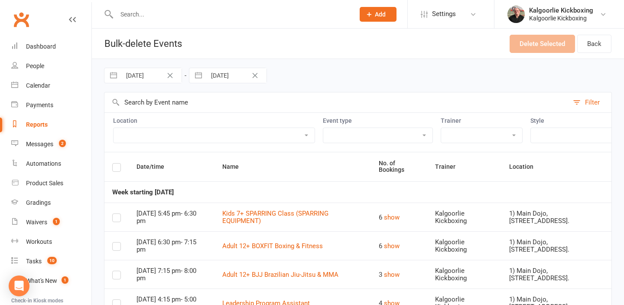
select select "9"
select select "2025"
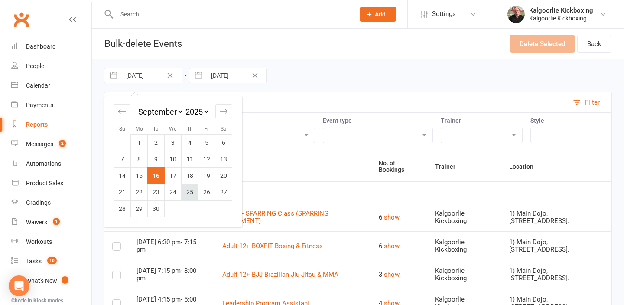
click at [189, 186] on td "25" at bounding box center [190, 192] width 17 height 16
type input "25 Sep 2025"
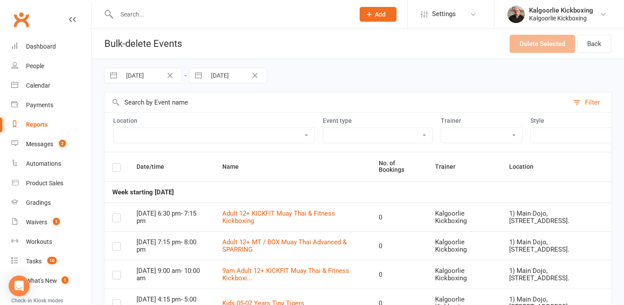
select select "7"
select select "2025"
select select "8"
select select "2025"
select select "9"
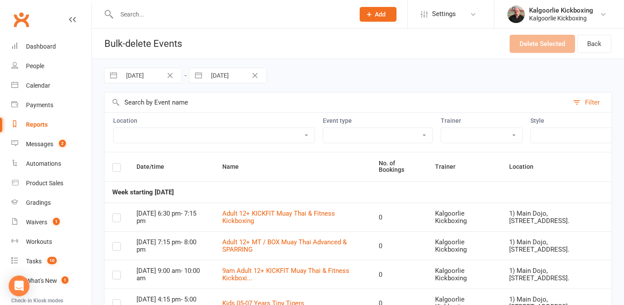
select select "2025"
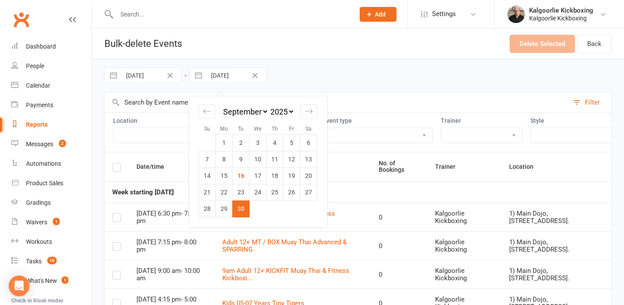
click at [221, 78] on input "30 Sep 2025" at bounding box center [236, 75] width 60 height 15
click at [313, 108] on div "Move forward to switch to the next month." at bounding box center [308, 111] width 17 height 14
select select "10"
select select "2025"
click at [210, 161] on td "5" at bounding box center [207, 159] width 17 height 16
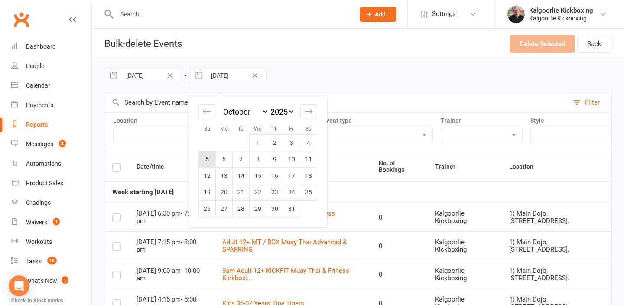
type input "05 Oct 2025"
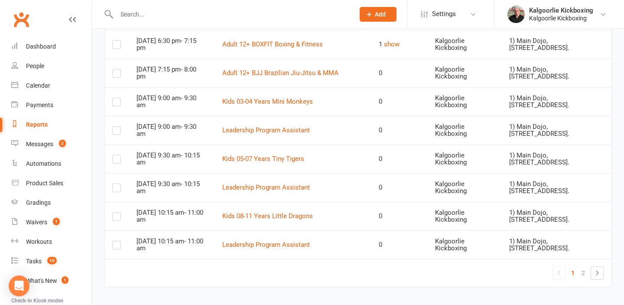
scroll to position [1402, 0]
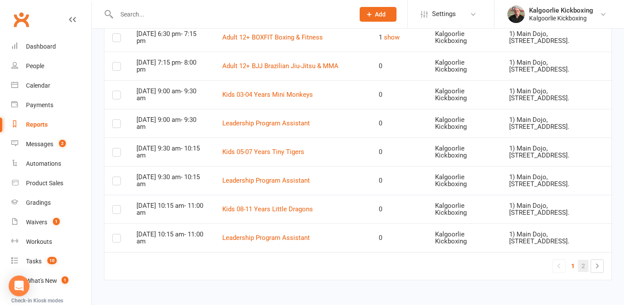
click at [585, 267] on link "2" at bounding box center [583, 266] width 10 height 12
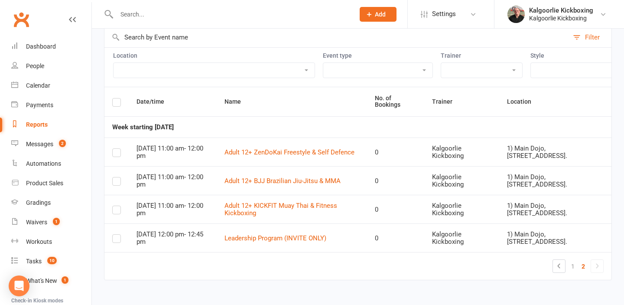
scroll to position [65, 0]
click at [576, 265] on link "1" at bounding box center [573, 266] width 10 height 12
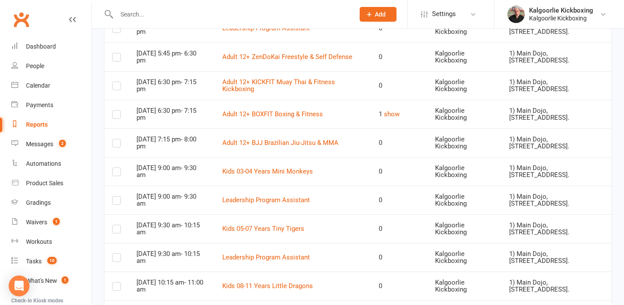
scroll to position [1402, 0]
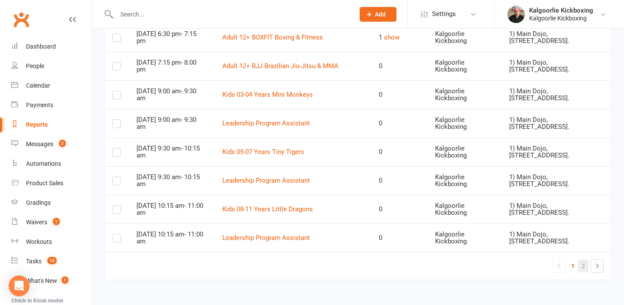
click at [585, 268] on link "2" at bounding box center [583, 266] width 10 height 12
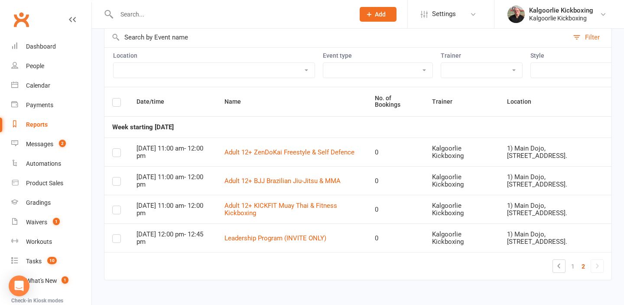
scroll to position [65, 0]
click at [573, 266] on link "1" at bounding box center [573, 266] width 10 height 12
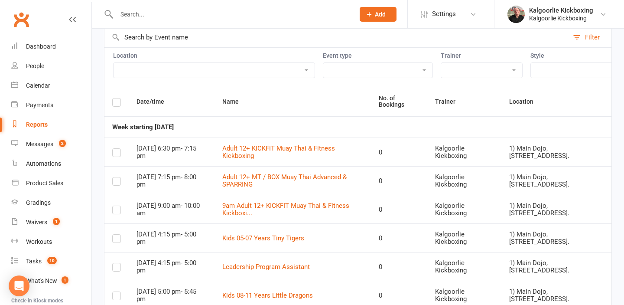
scroll to position [1402, 0]
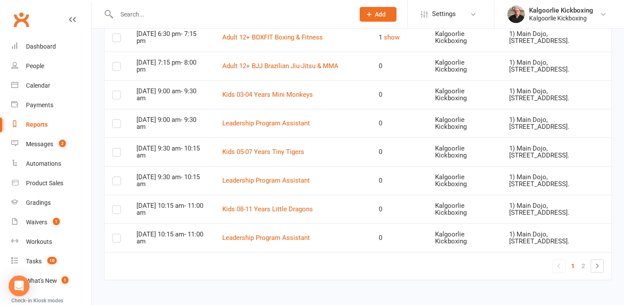
click at [573, 267] on link "1" at bounding box center [573, 266] width 10 height 12
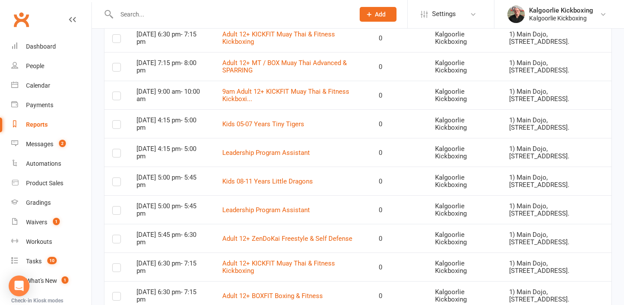
scroll to position [0, 0]
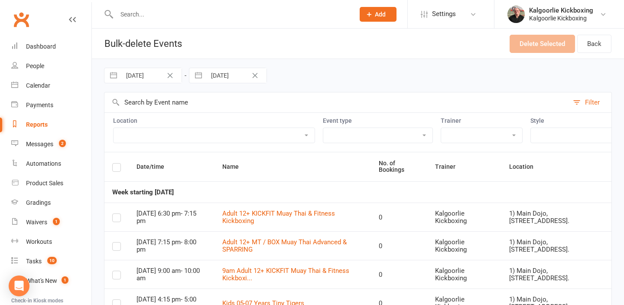
click at [116, 169] on label at bounding box center [116, 169] width 9 height 0
click at [116, 163] on input "checkbox" at bounding box center [116, 163] width 9 height 0
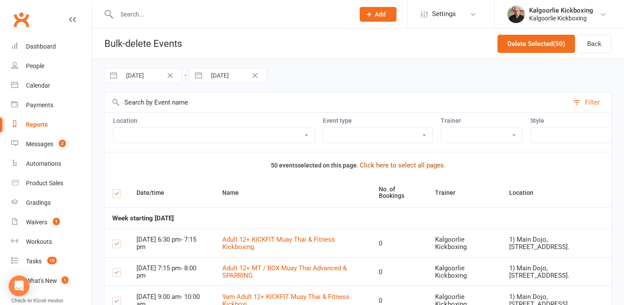
click at [389, 166] on button "Click here to select all pages." at bounding box center [403, 165] width 86 height 10
click at [542, 46] on button "Delete Selected (54)" at bounding box center [537, 44] width 78 height 18
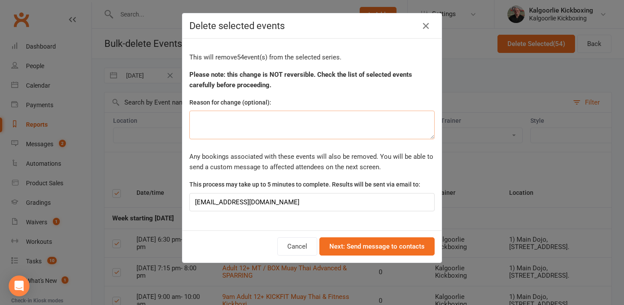
click at [238, 125] on textarea at bounding box center [311, 125] width 245 height 29
type textarea "Club closed for Public Holidays and first week of term 3 school holidays"
click at [264, 146] on div "This will remove 54 event(s) from the selected series. Please note: this change…" at bounding box center [311, 135] width 259 height 192
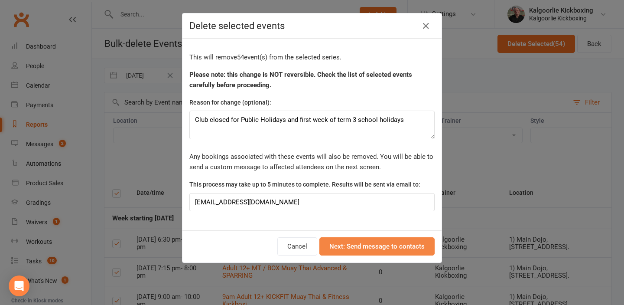
click at [359, 250] on button "Next: Send message to contacts" at bounding box center [376, 246] width 115 height 18
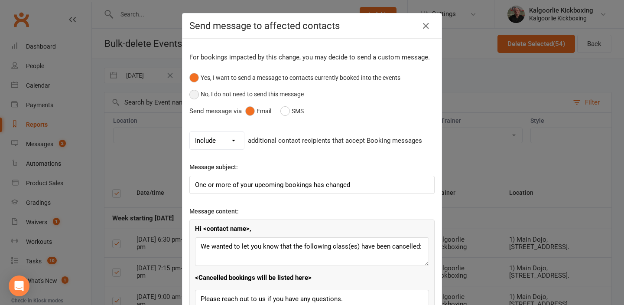
click at [196, 92] on button "No, I do not need to send this message" at bounding box center [246, 94] width 114 height 16
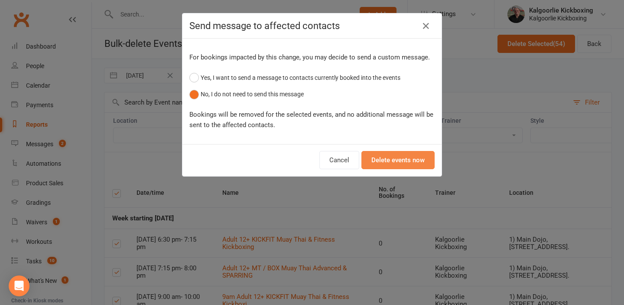
click at [396, 162] on button "Delete events now" at bounding box center [397, 160] width 73 height 18
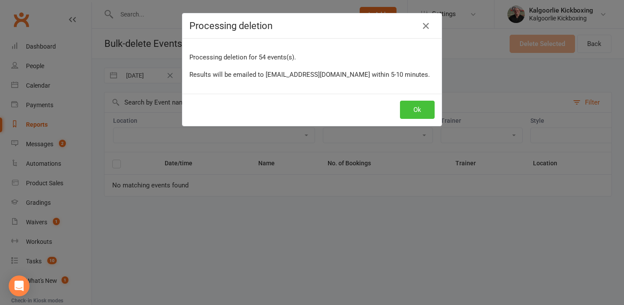
click at [425, 114] on button "Ok" at bounding box center [417, 110] width 35 height 18
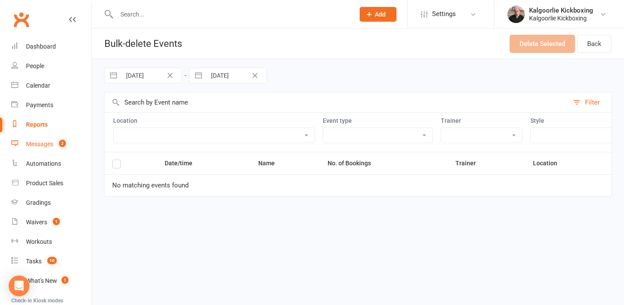
click at [48, 143] on div "Messages" at bounding box center [39, 143] width 27 height 7
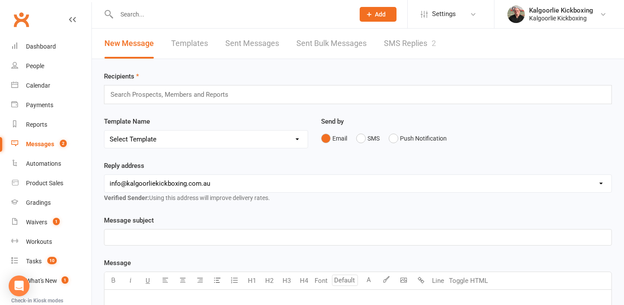
click at [394, 46] on link "SMS Replies 2" at bounding box center [410, 44] width 52 height 30
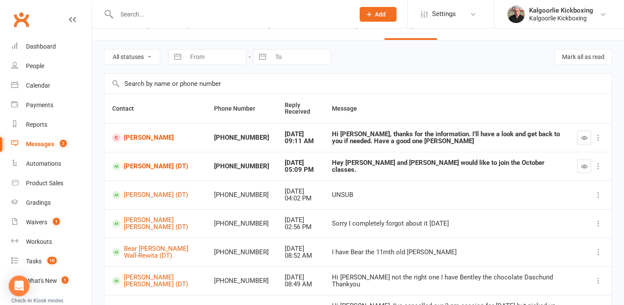
scroll to position [23, 0]
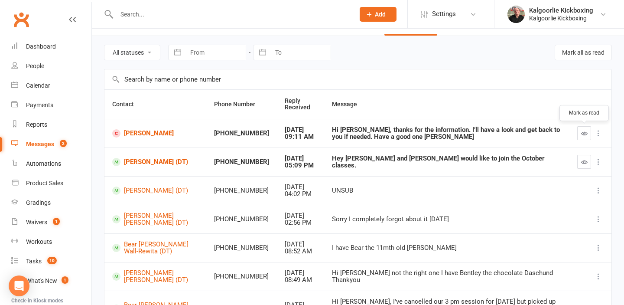
click at [583, 133] on icon "button" at bounding box center [584, 133] width 7 height 7
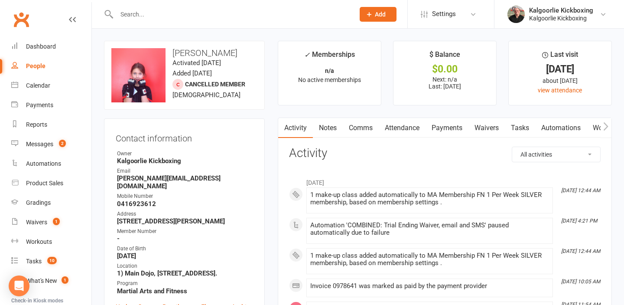
click at [410, 128] on link "Attendance" at bounding box center [402, 128] width 47 height 20
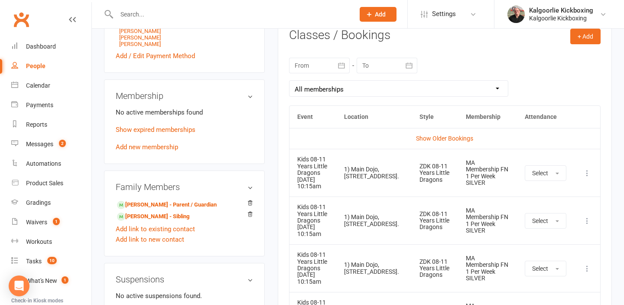
scroll to position [364, 0]
click at [588, 172] on icon at bounding box center [587, 172] width 9 height 9
click at [539, 224] on link "Remove booking" at bounding box center [549, 223] width 86 height 17
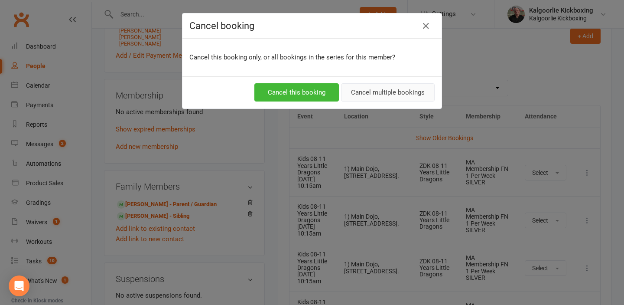
click at [383, 91] on button "Cancel multiple bookings" at bounding box center [388, 92] width 94 height 18
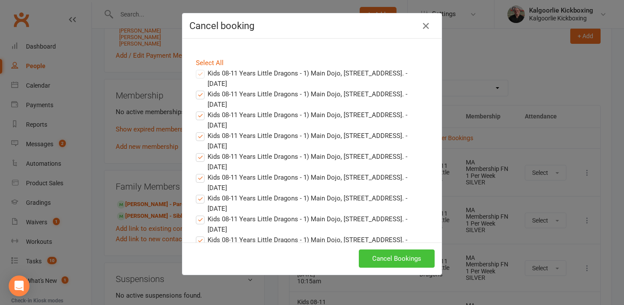
click at [395, 258] on button "Cancel Bookings" at bounding box center [397, 258] width 76 height 18
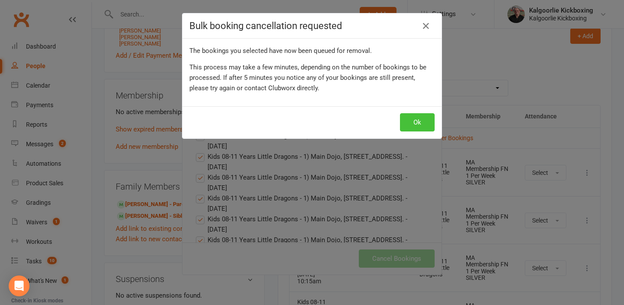
click at [415, 117] on button "Ok" at bounding box center [417, 122] width 35 height 18
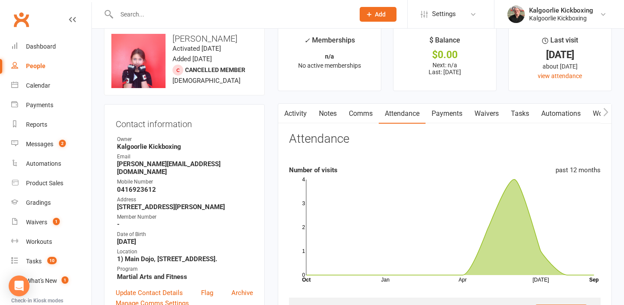
scroll to position [0, 0]
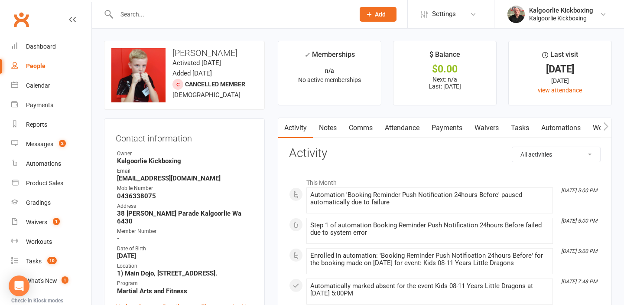
click at [409, 130] on link "Attendance" at bounding box center [402, 128] width 47 height 20
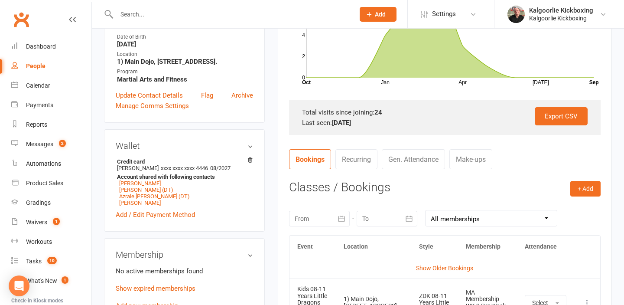
scroll to position [344, 0]
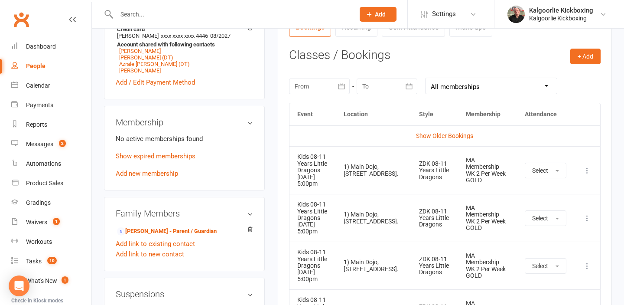
click at [591, 173] on icon at bounding box center [587, 170] width 9 height 9
click at [528, 228] on link "Remove booking" at bounding box center [549, 221] width 86 height 17
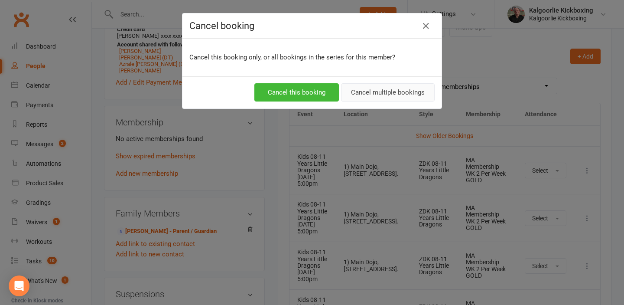
click at [379, 92] on button "Cancel multiple bookings" at bounding box center [388, 92] width 94 height 18
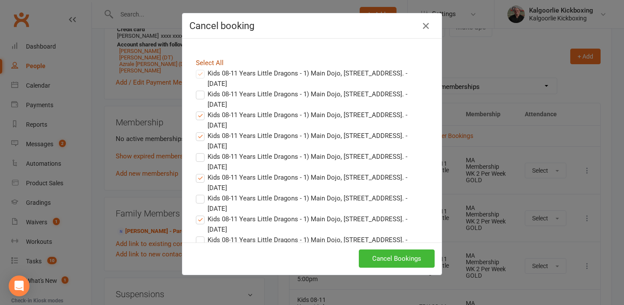
click at [213, 61] on link "Select All" at bounding box center [210, 63] width 28 height 8
click at [403, 267] on button "Cancel Bookings" at bounding box center [397, 258] width 76 height 18
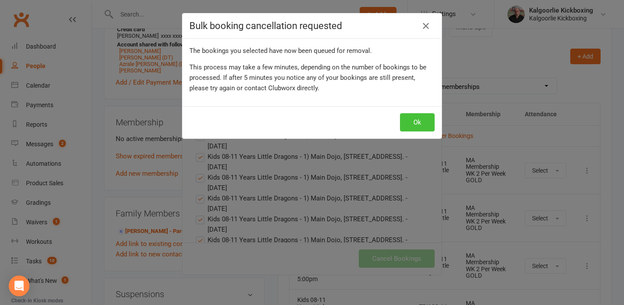
click at [421, 122] on button "Ok" at bounding box center [417, 122] width 35 height 18
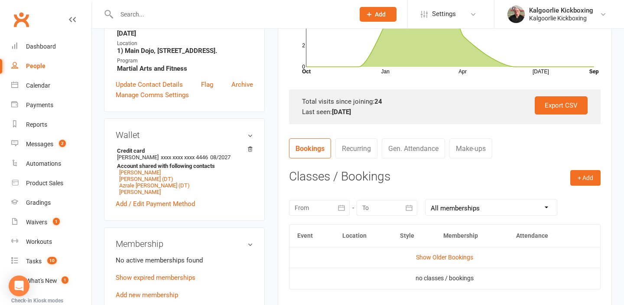
scroll to position [0, 0]
